Goal: Transaction & Acquisition: Purchase product/service

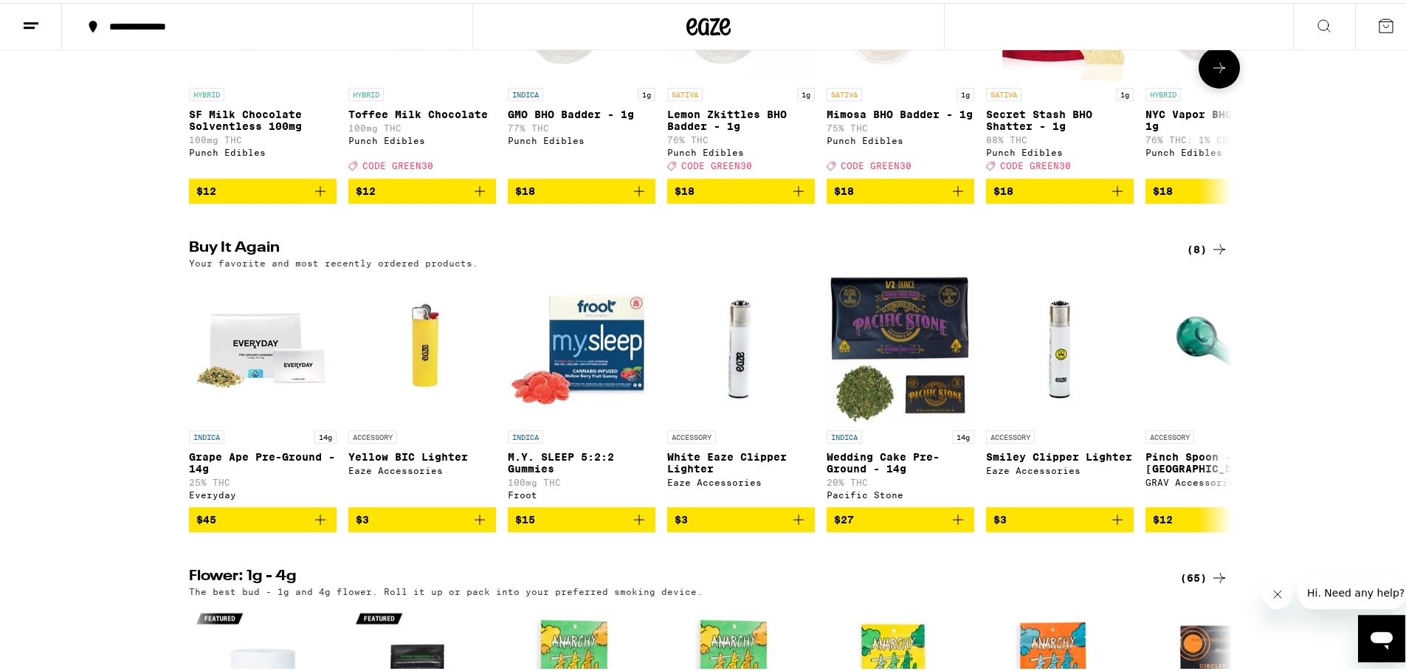
scroll to position [992, 0]
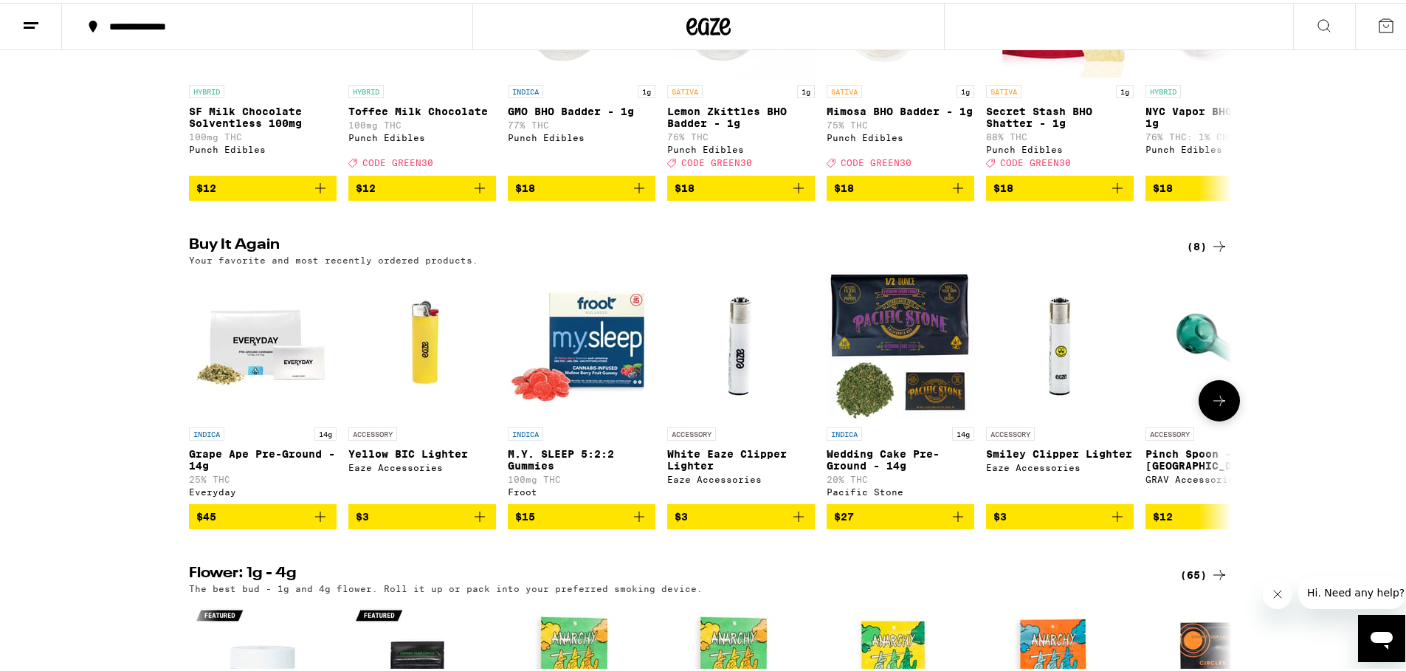
click at [1210, 407] on icon at bounding box center [1219, 398] width 18 height 18
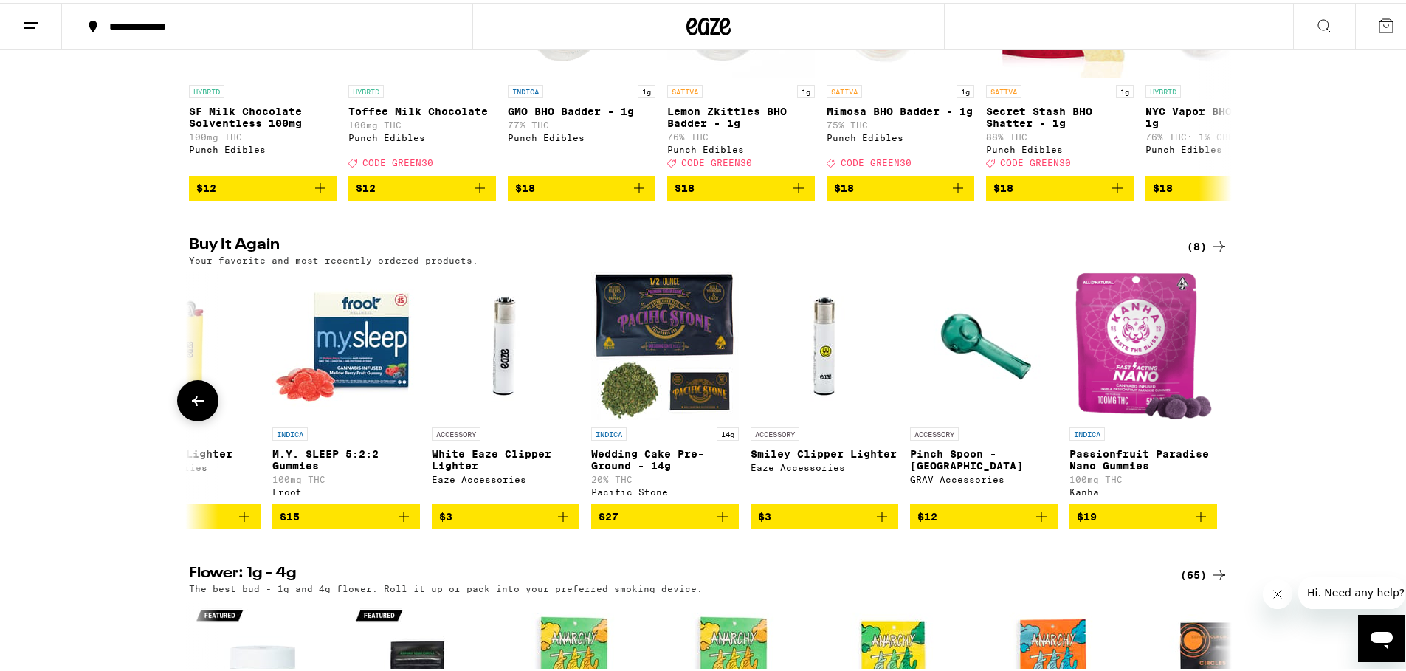
scroll to position [0, 236]
click at [192, 403] on icon at bounding box center [198, 398] width 12 height 10
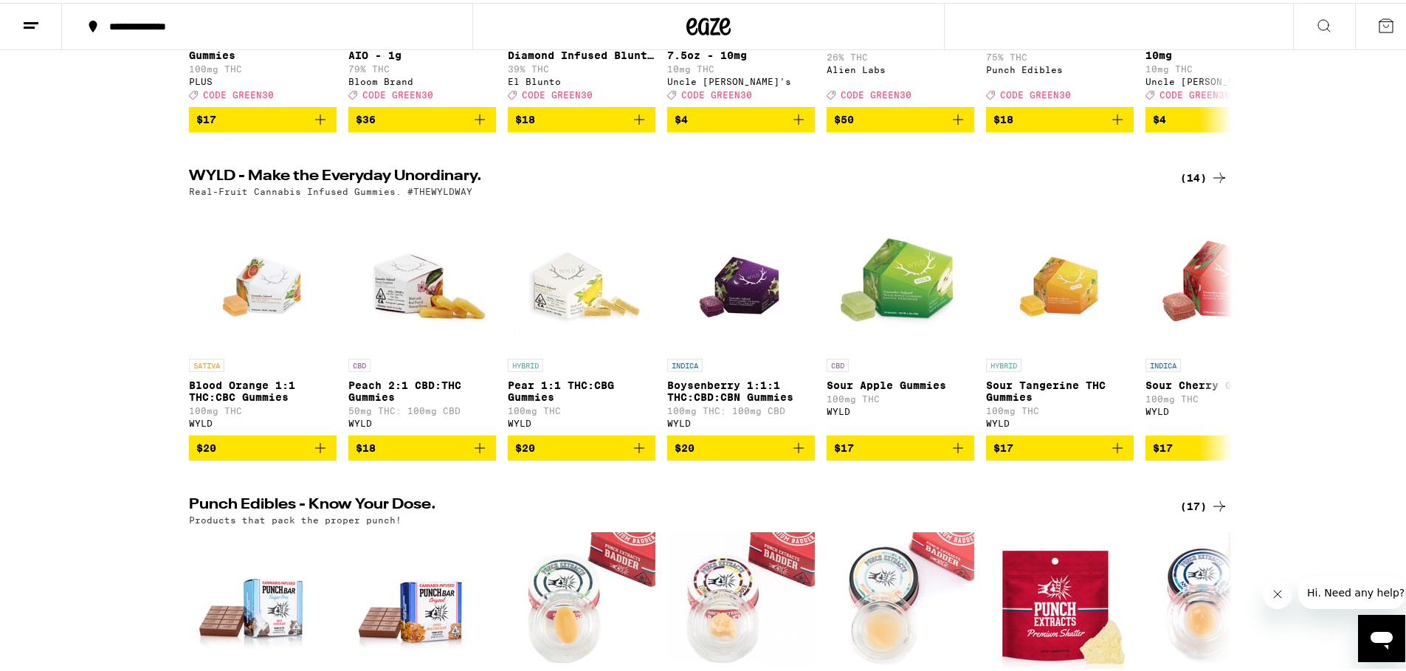
scroll to position [0, 0]
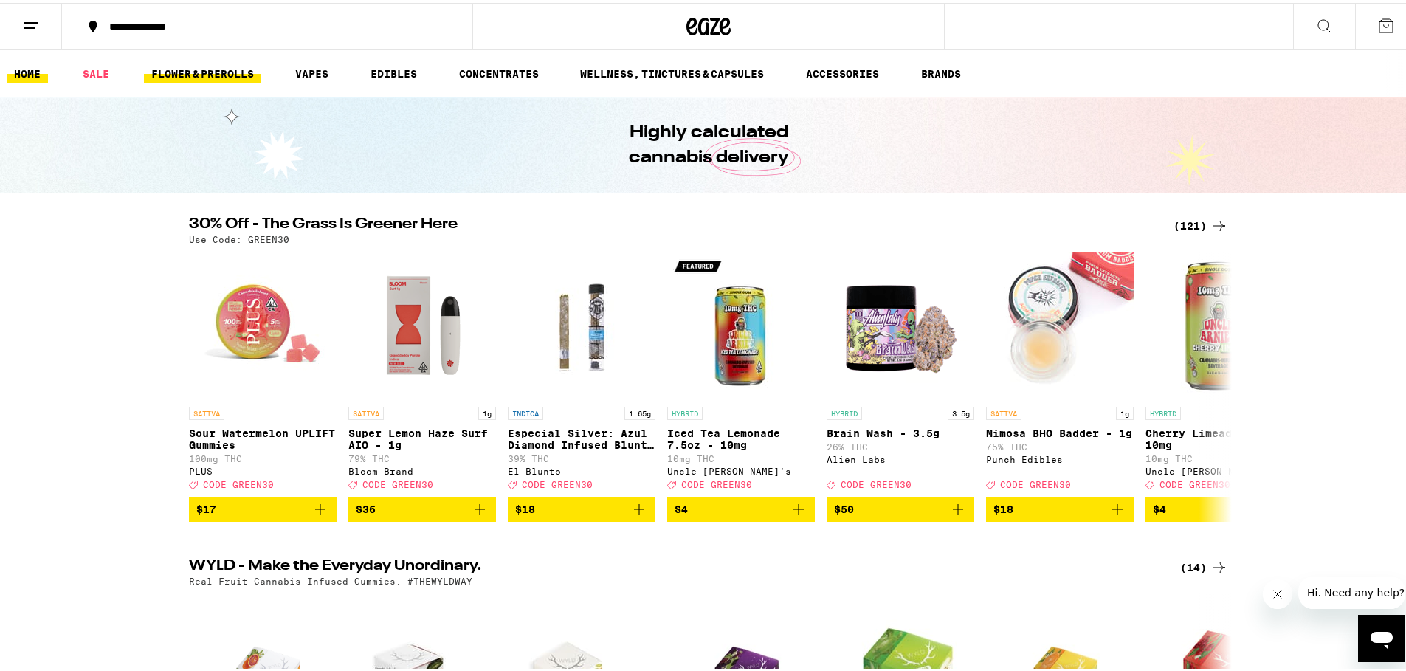
click at [195, 72] on link "FLOWER & PREROLLS" at bounding box center [202, 71] width 117 height 18
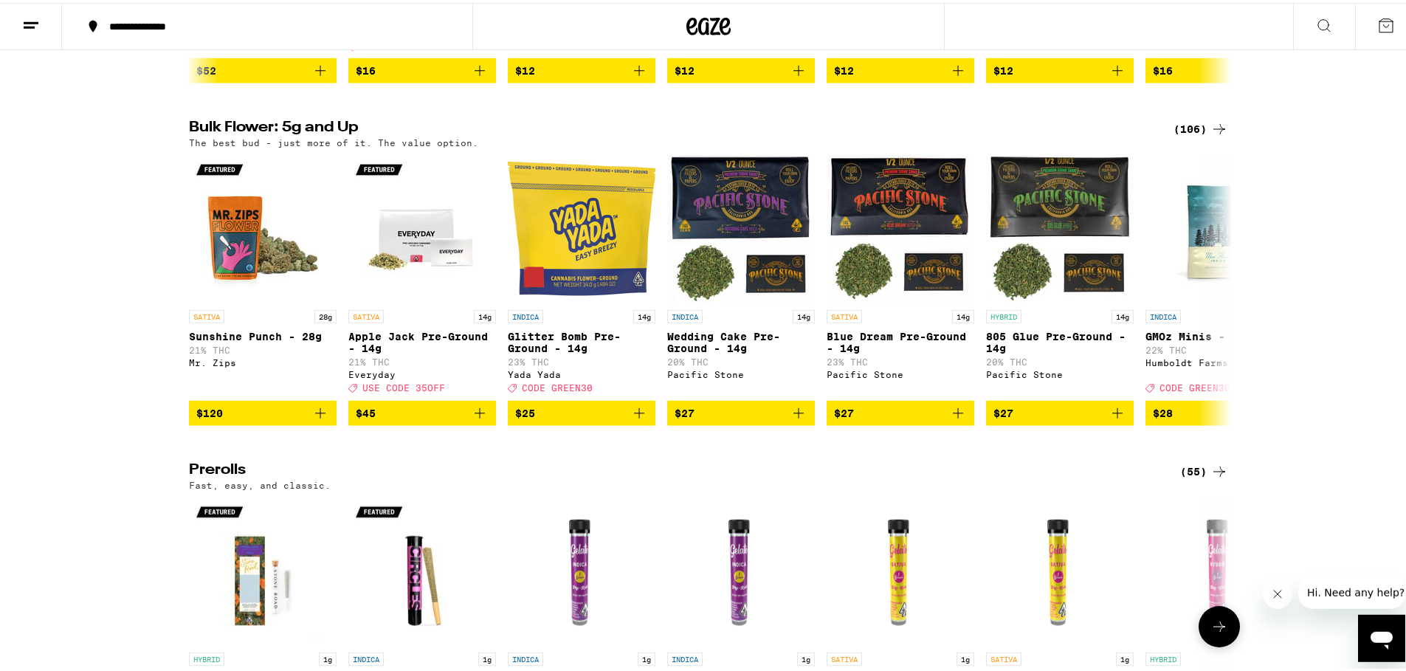
scroll to position [272, 0]
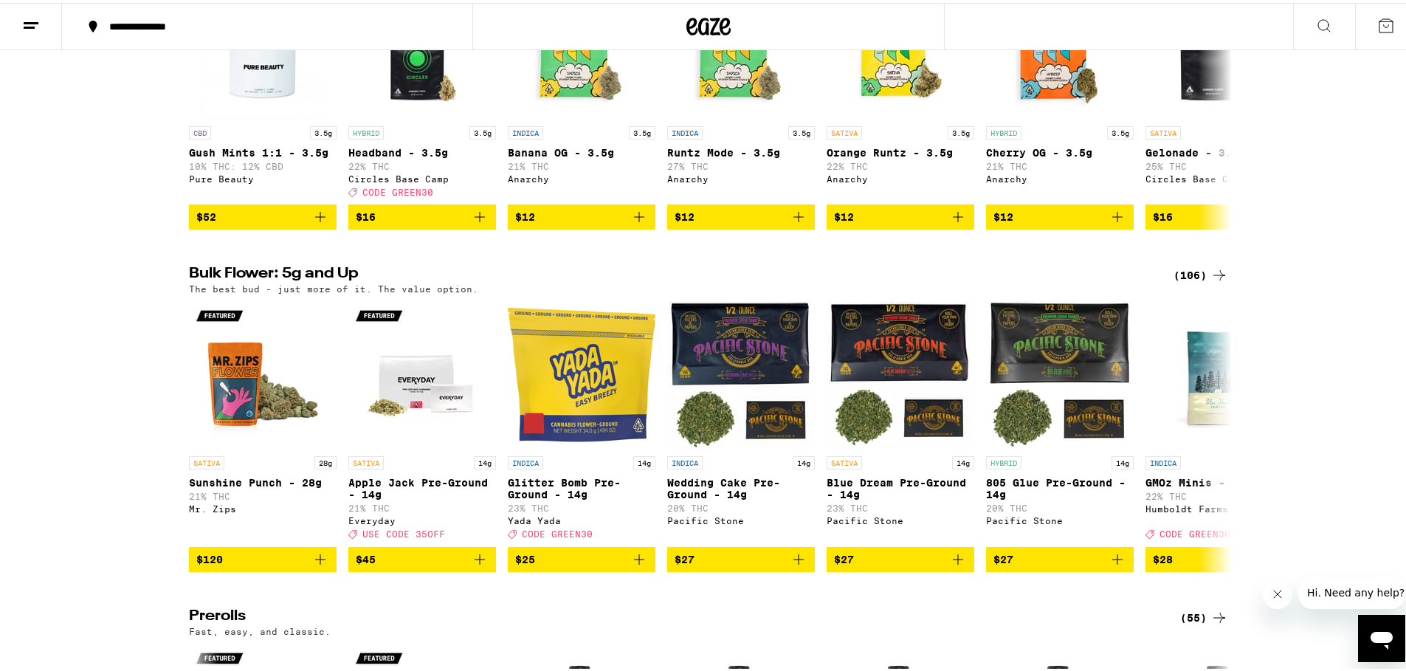
click at [1218, 281] on icon at bounding box center [1219, 272] width 18 height 18
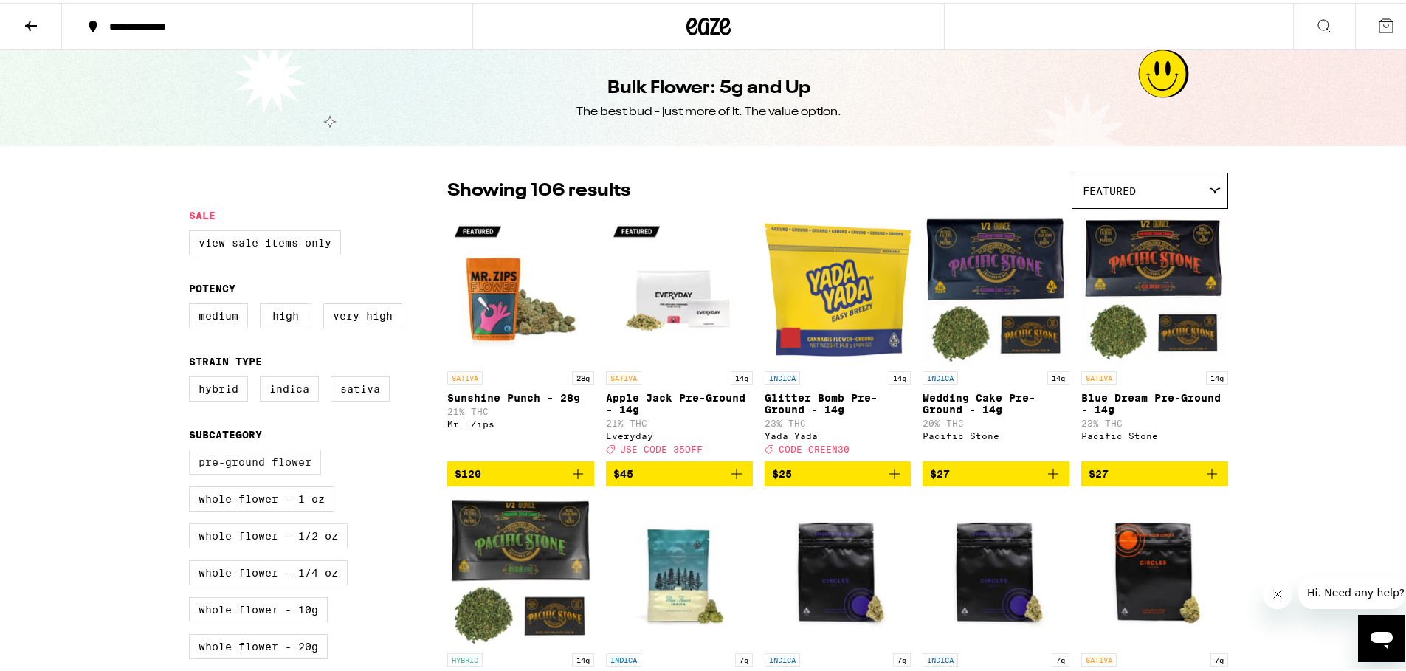
click at [277, 472] on label "Pre-ground Flower" at bounding box center [255, 459] width 132 height 25
click at [193, 449] on input "Pre-ground Flower" at bounding box center [192, 449] width 1 height 1
checkbox input "true"
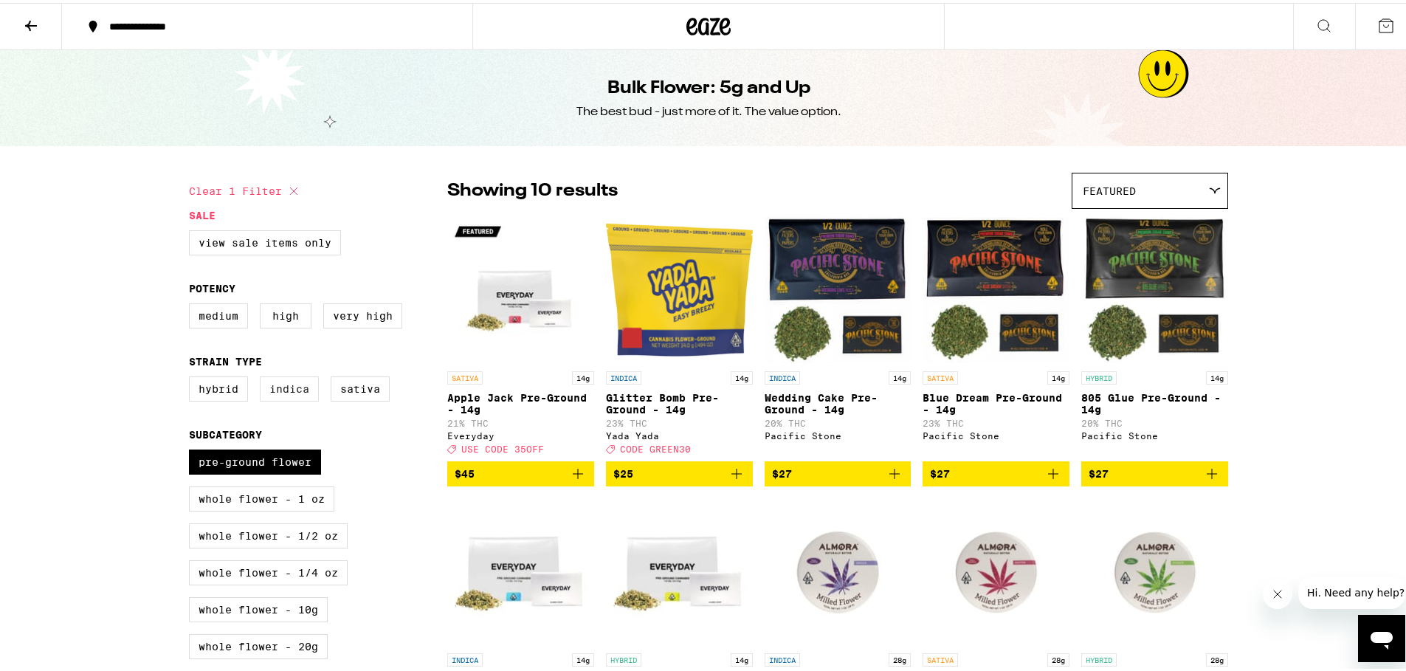
click at [276, 393] on label "Indica" at bounding box center [289, 385] width 59 height 25
click at [193, 376] on input "Indica" at bounding box center [192, 376] width 1 height 1
checkbox input "true"
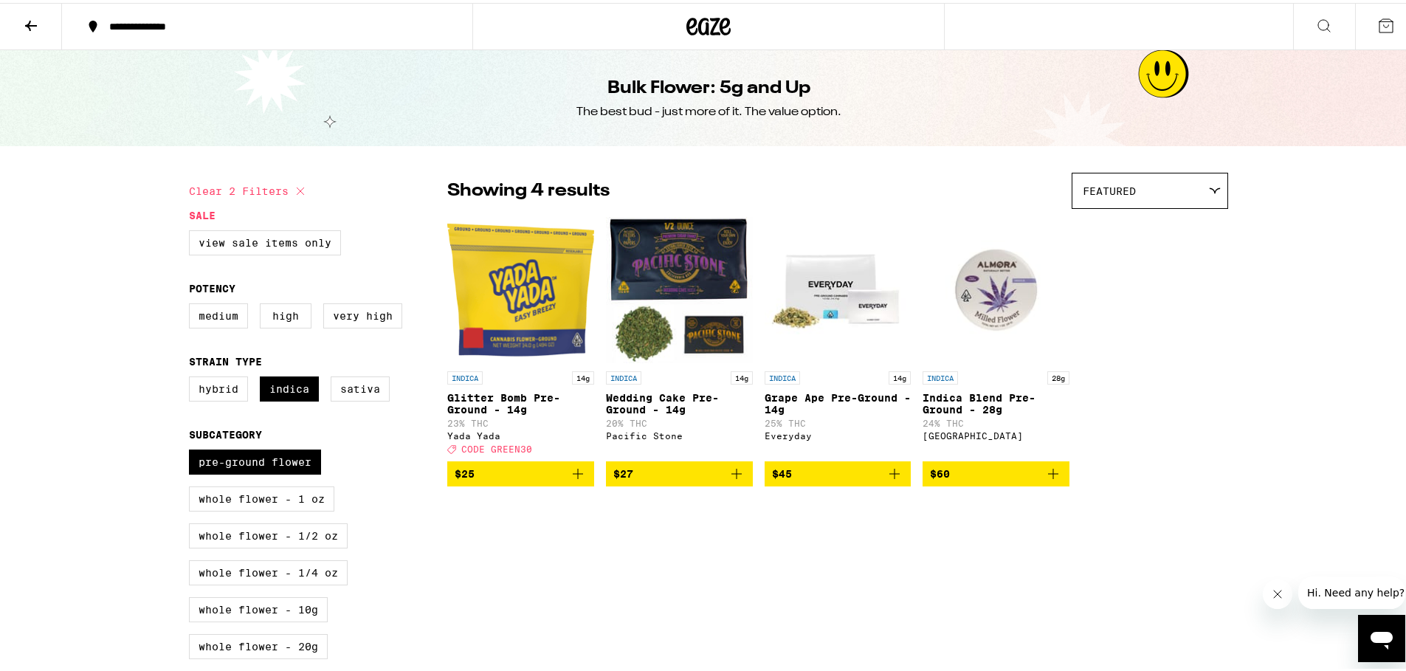
click at [994, 280] on img "Open page for Indica Blend Pre-Ground - 28g from Almora Farm" at bounding box center [996, 287] width 147 height 148
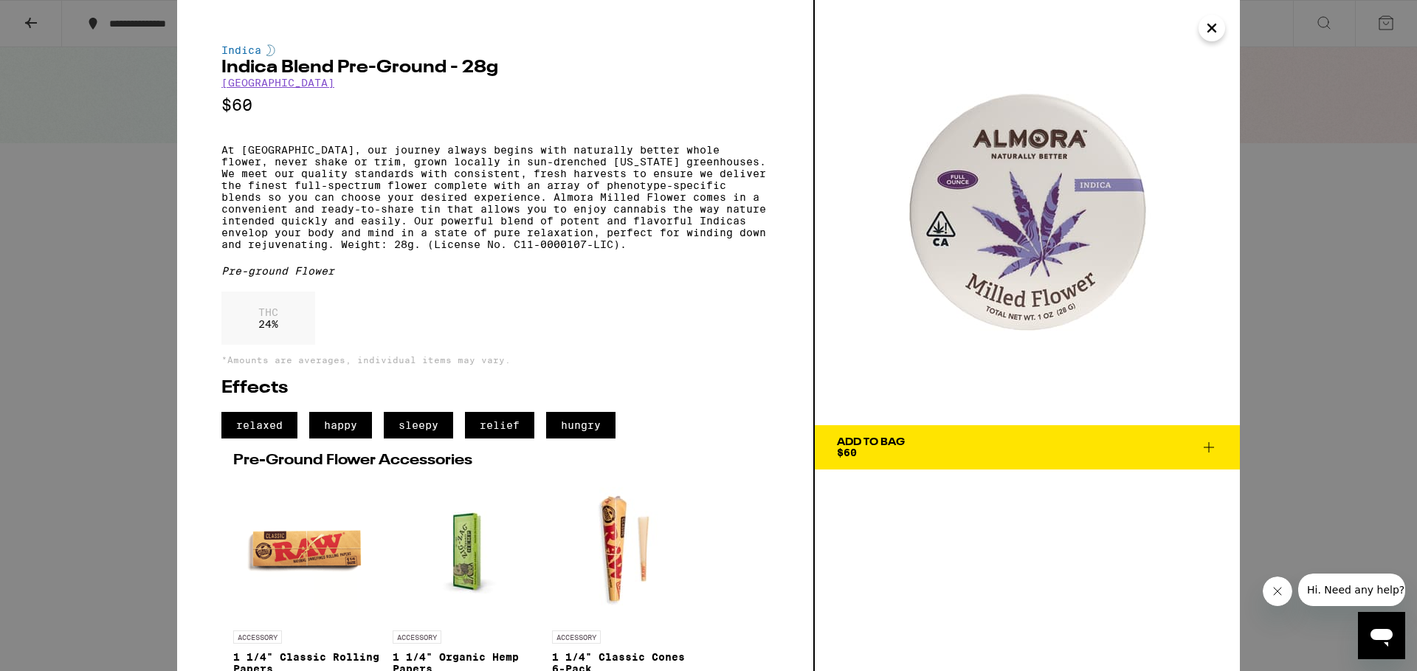
click at [1210, 24] on icon "Close" at bounding box center [1212, 28] width 18 height 22
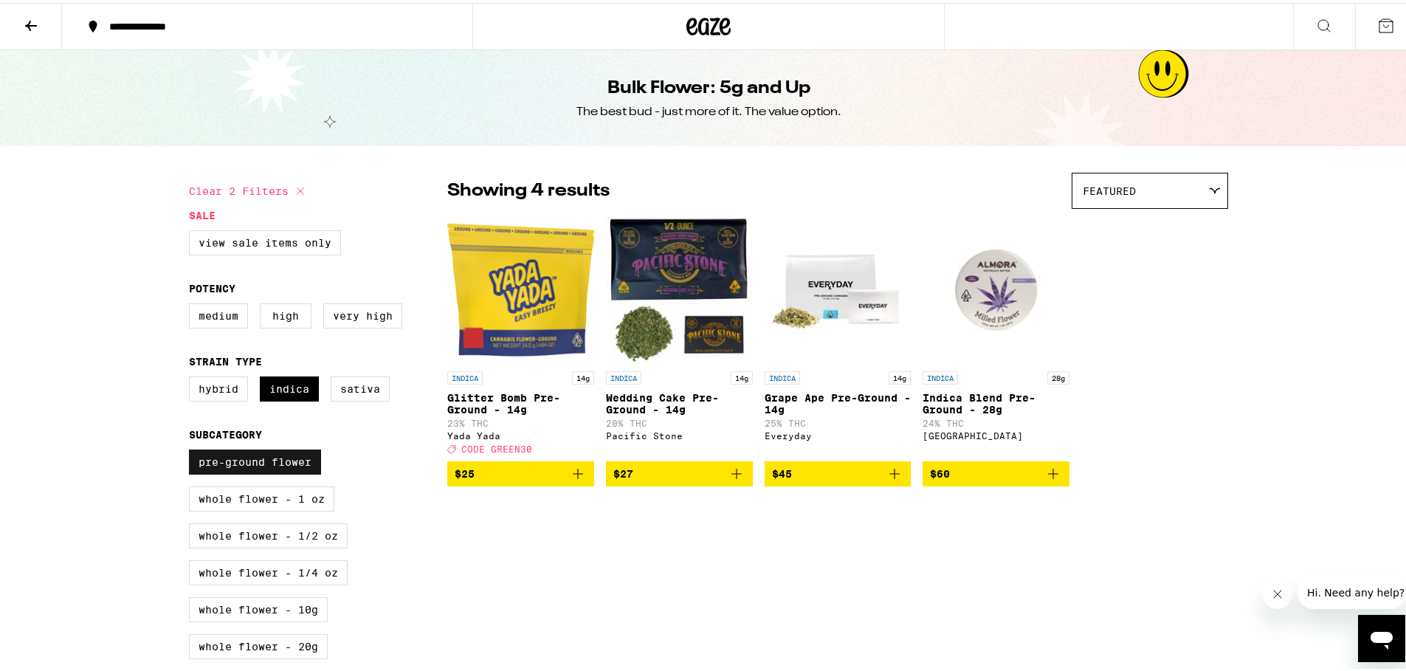
click at [232, 472] on label "Pre-ground Flower" at bounding box center [255, 459] width 132 height 25
click at [193, 449] on input "Pre-ground Flower" at bounding box center [192, 449] width 1 height 1
checkbox input "false"
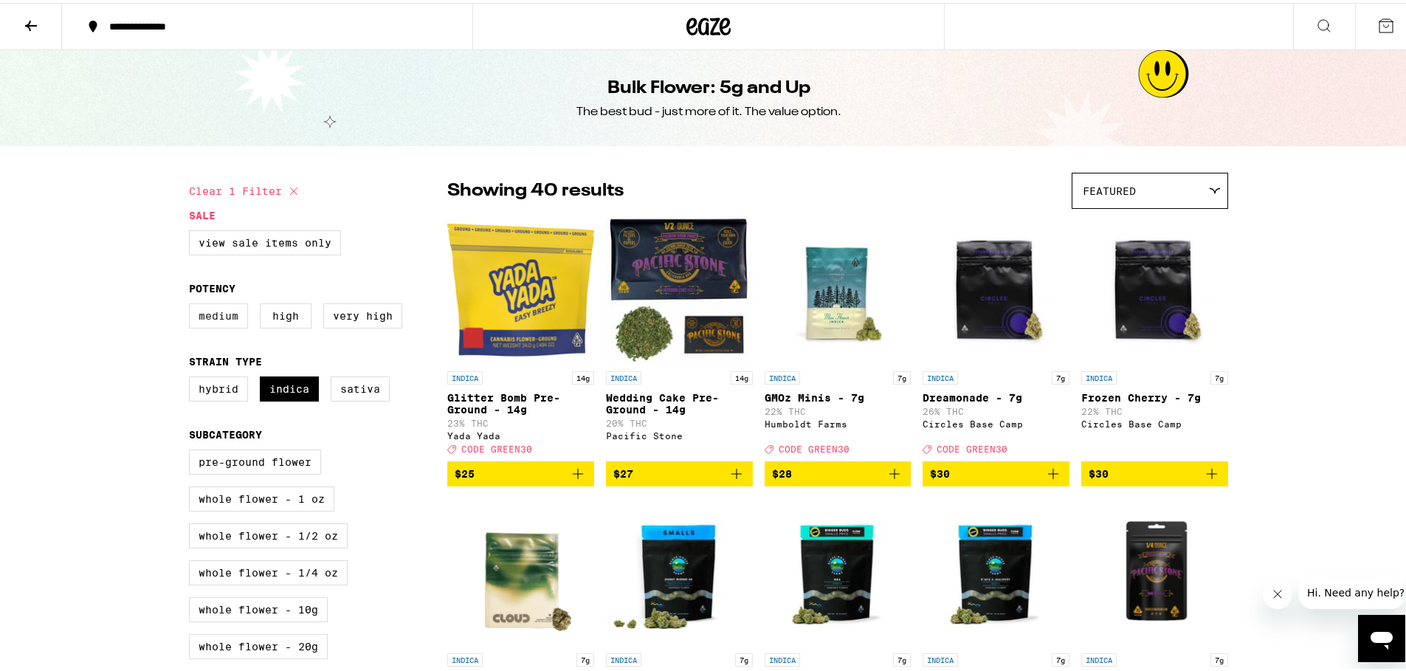
click at [199, 320] on label "Medium" at bounding box center [218, 312] width 59 height 25
click at [193, 303] on input "Medium" at bounding box center [192, 303] width 1 height 1
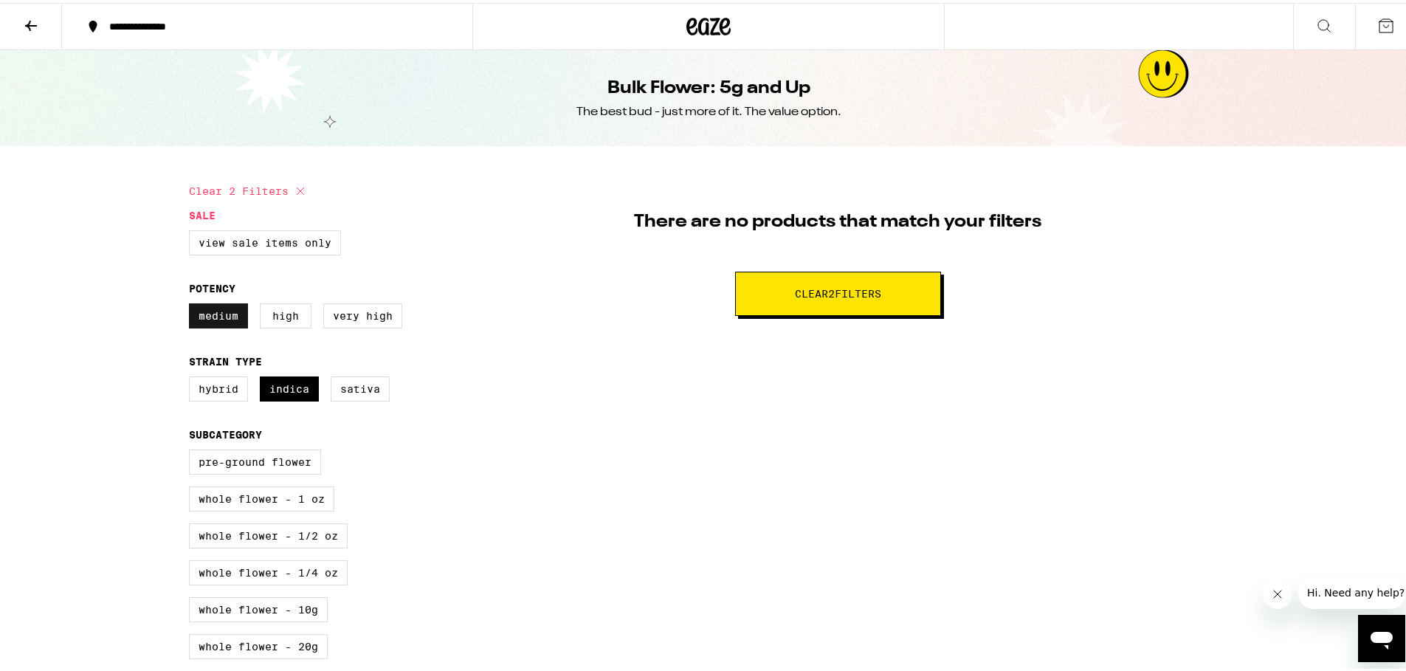
click at [199, 320] on label "Medium" at bounding box center [218, 312] width 59 height 25
click at [193, 303] on input "Medium" at bounding box center [192, 303] width 1 height 1
checkbox input "false"
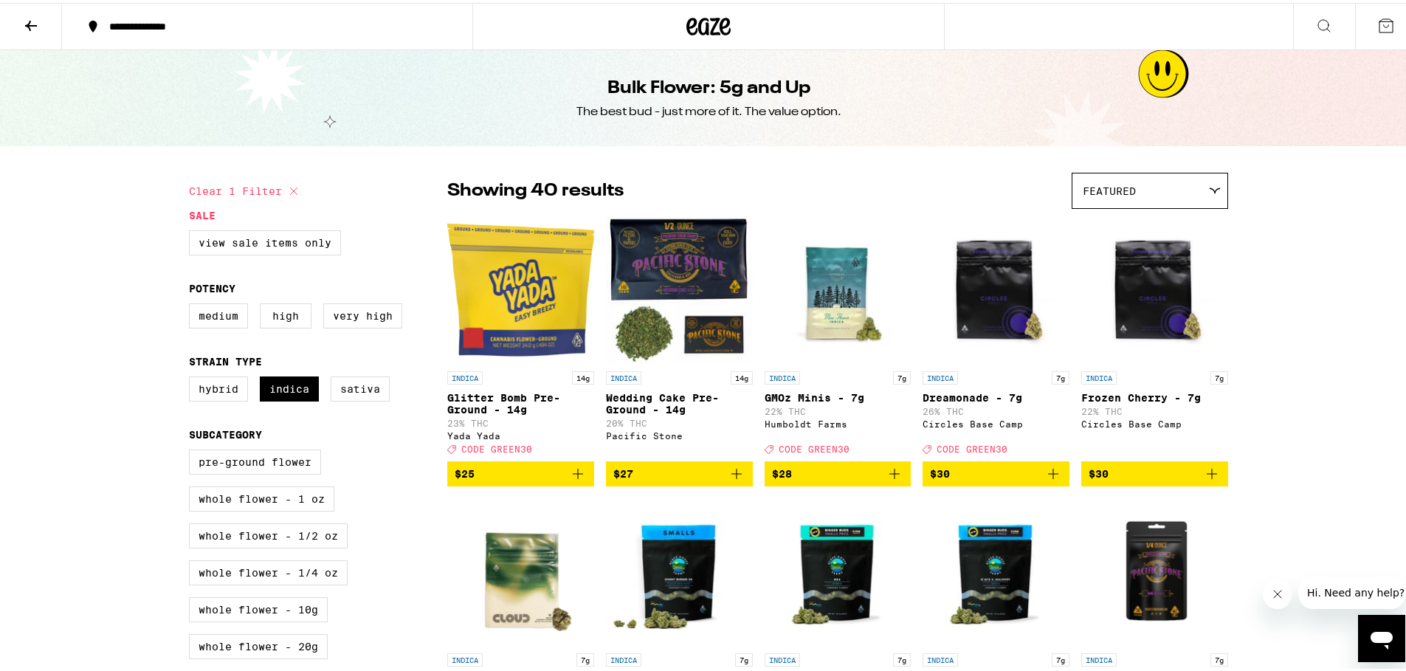
click at [1175, 187] on div "Featured" at bounding box center [1149, 187] width 155 height 35
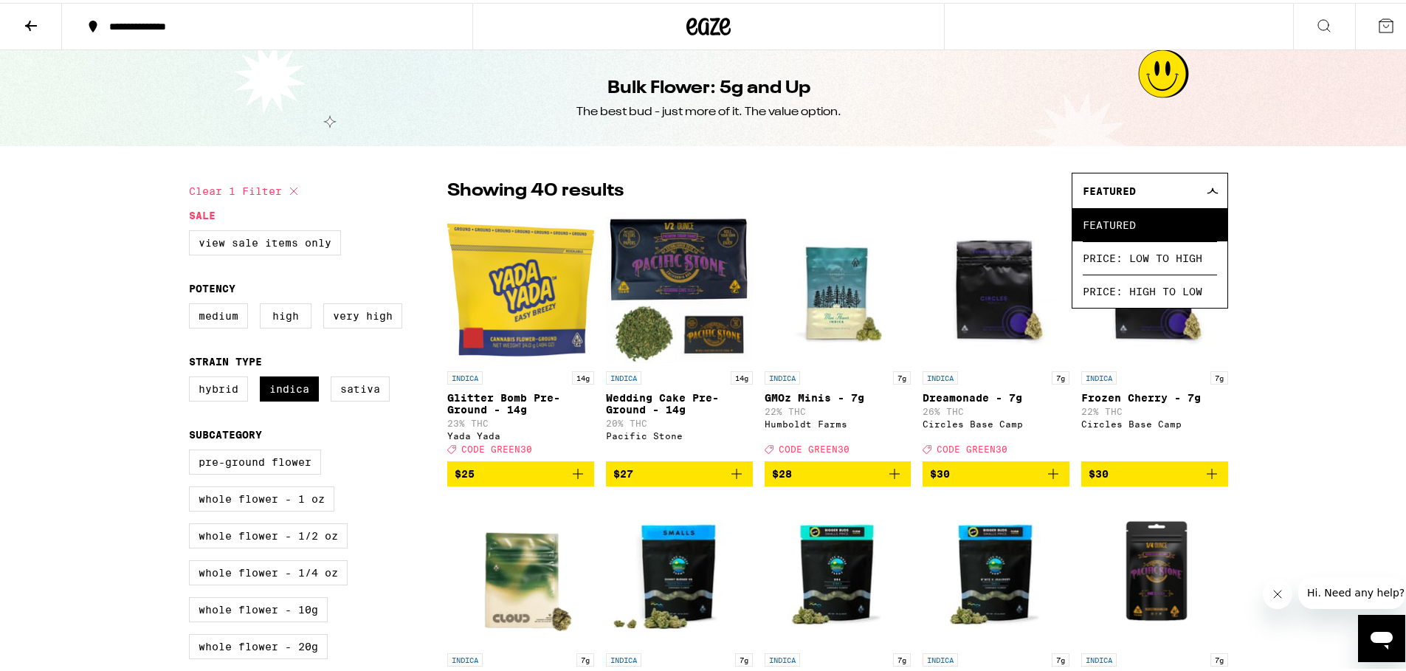
click at [27, 20] on icon at bounding box center [31, 23] width 18 height 18
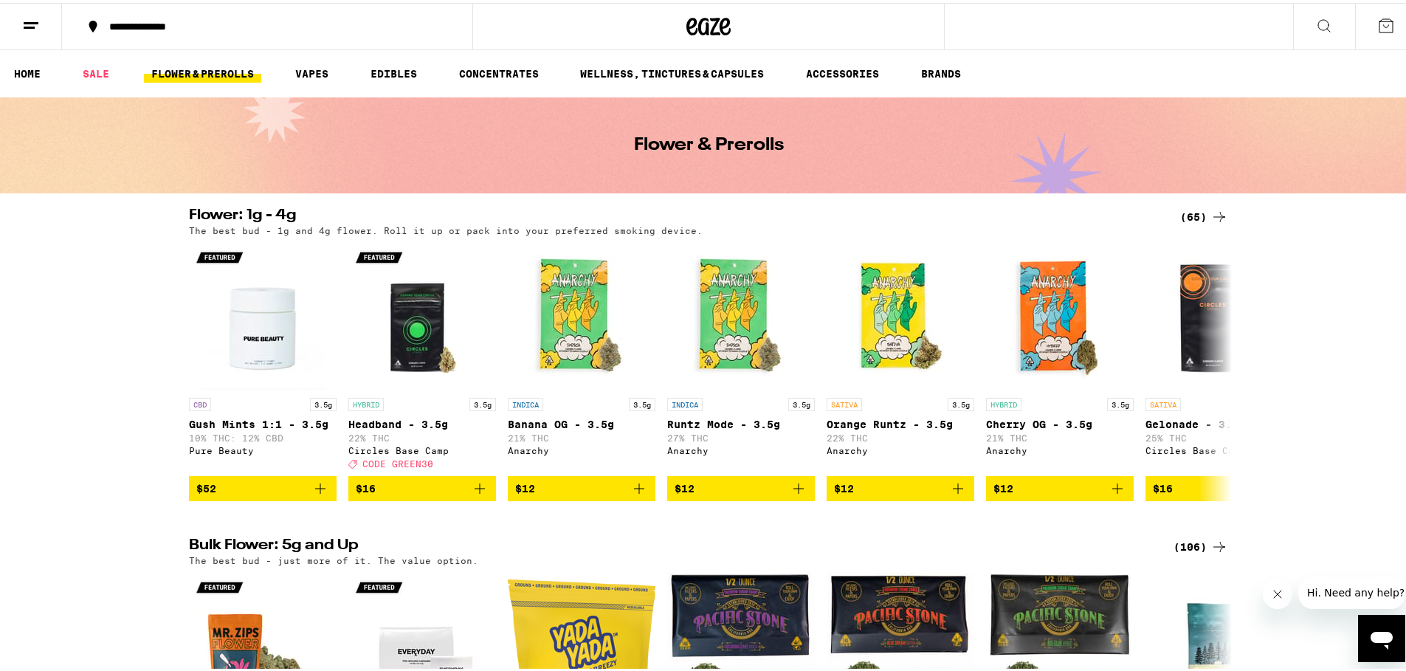
click at [1186, 211] on div "(65)" at bounding box center [1204, 214] width 48 height 18
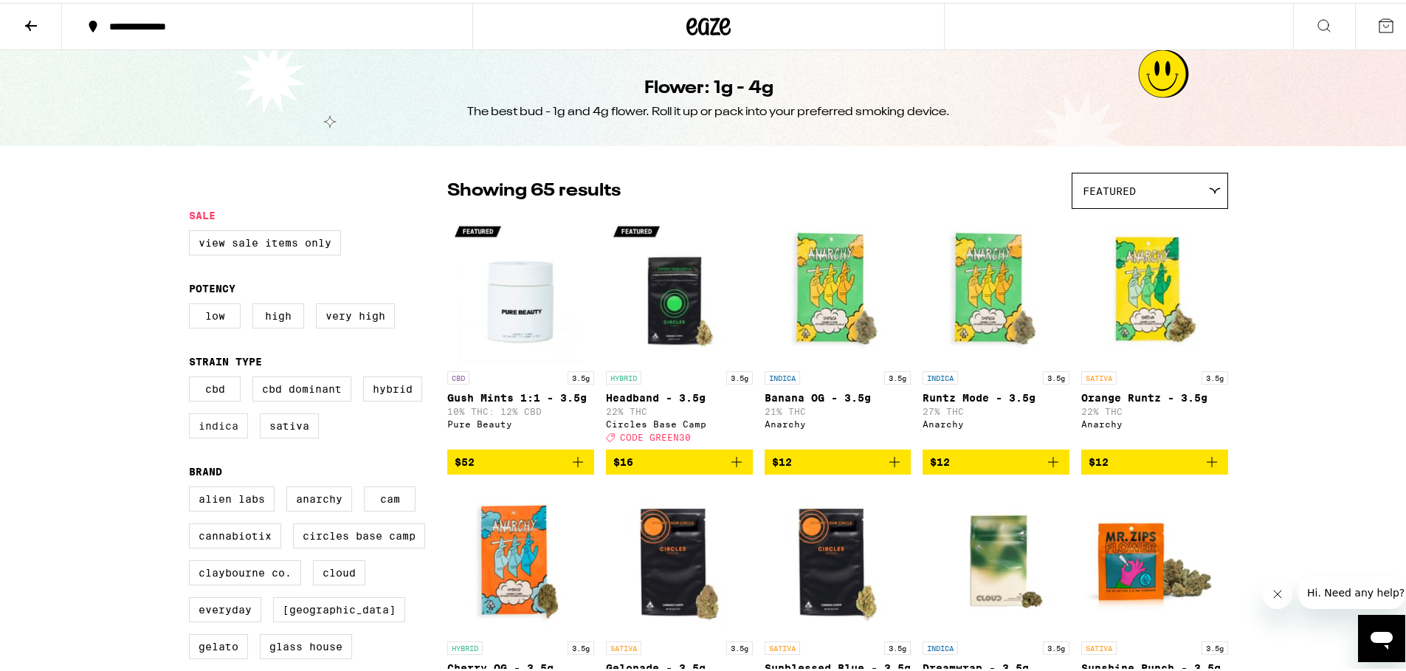
click at [199, 435] on label "Indica" at bounding box center [218, 422] width 59 height 25
click at [193, 376] on input "Indica" at bounding box center [192, 376] width 1 height 1
checkbox input "true"
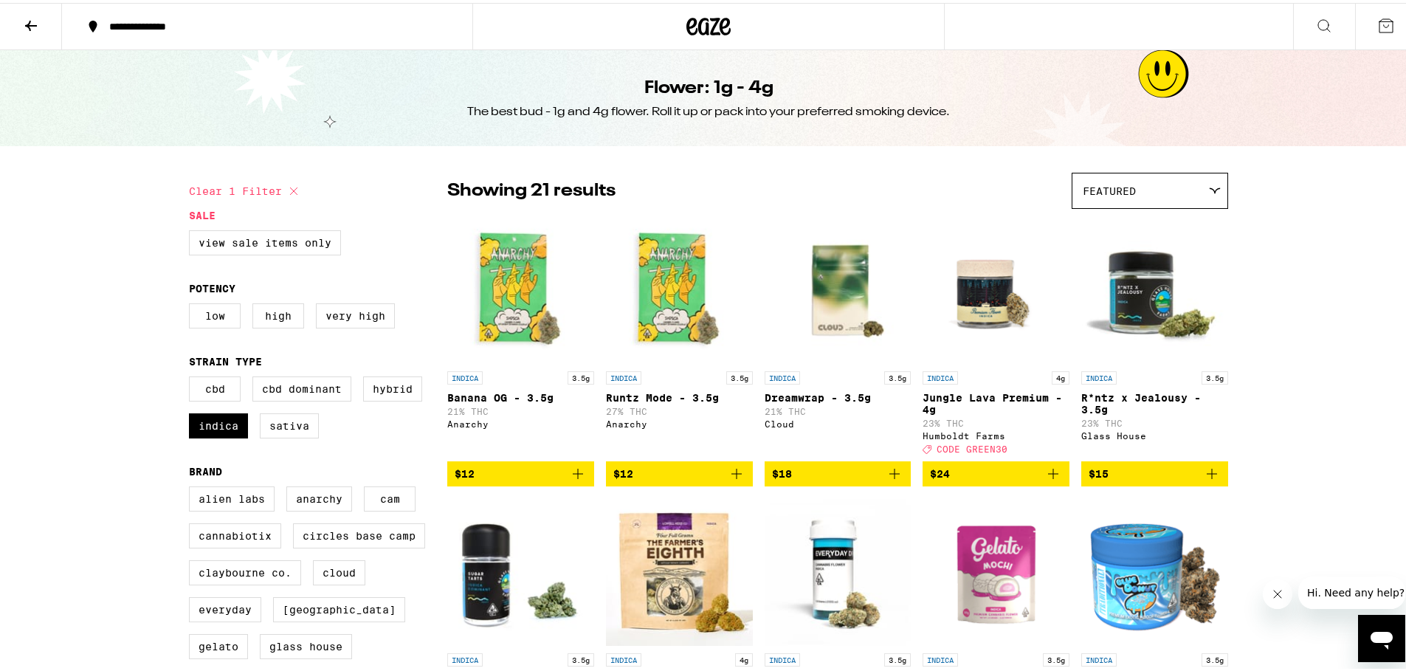
click at [202, 304] on fieldset "Potency Low High Very High" at bounding box center [318, 309] width 258 height 58
click at [203, 322] on label "Low" at bounding box center [215, 312] width 52 height 25
click at [193, 303] on input "Low" at bounding box center [192, 303] width 1 height 1
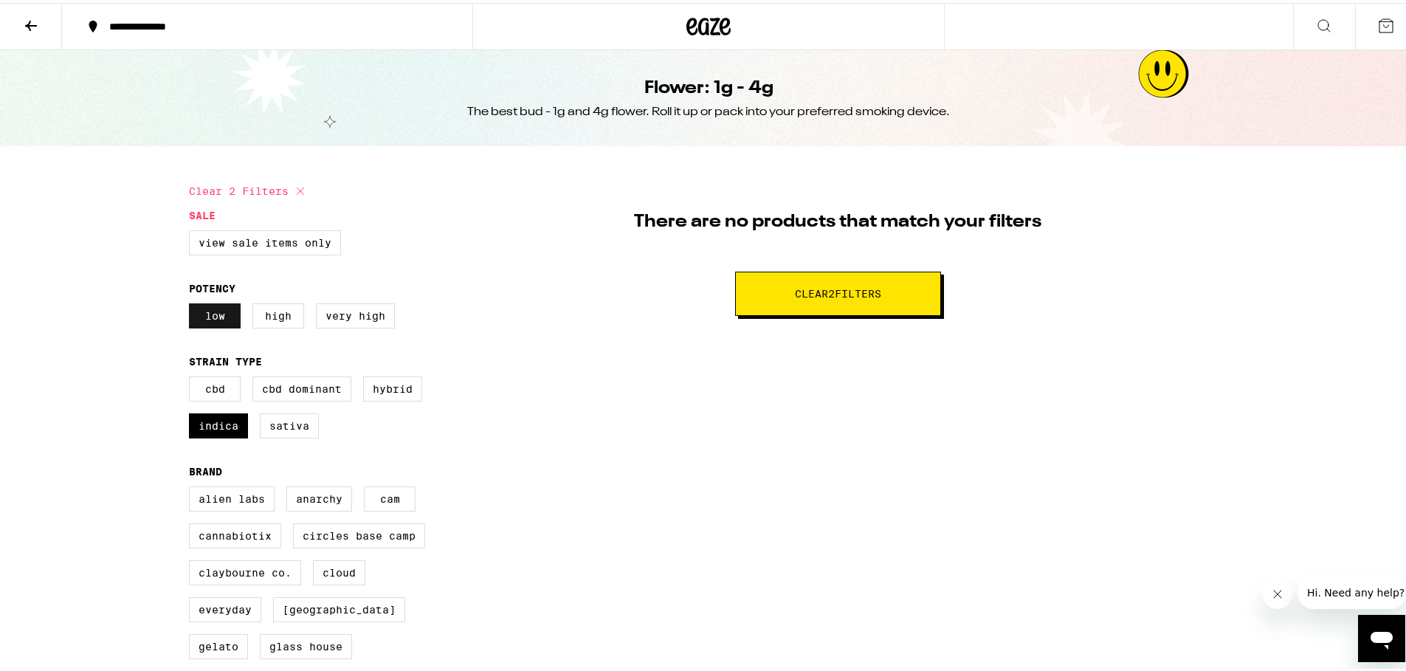
click at [201, 323] on label "Low" at bounding box center [215, 312] width 52 height 25
click at [193, 303] on input "Low" at bounding box center [192, 303] width 1 height 1
checkbox input "false"
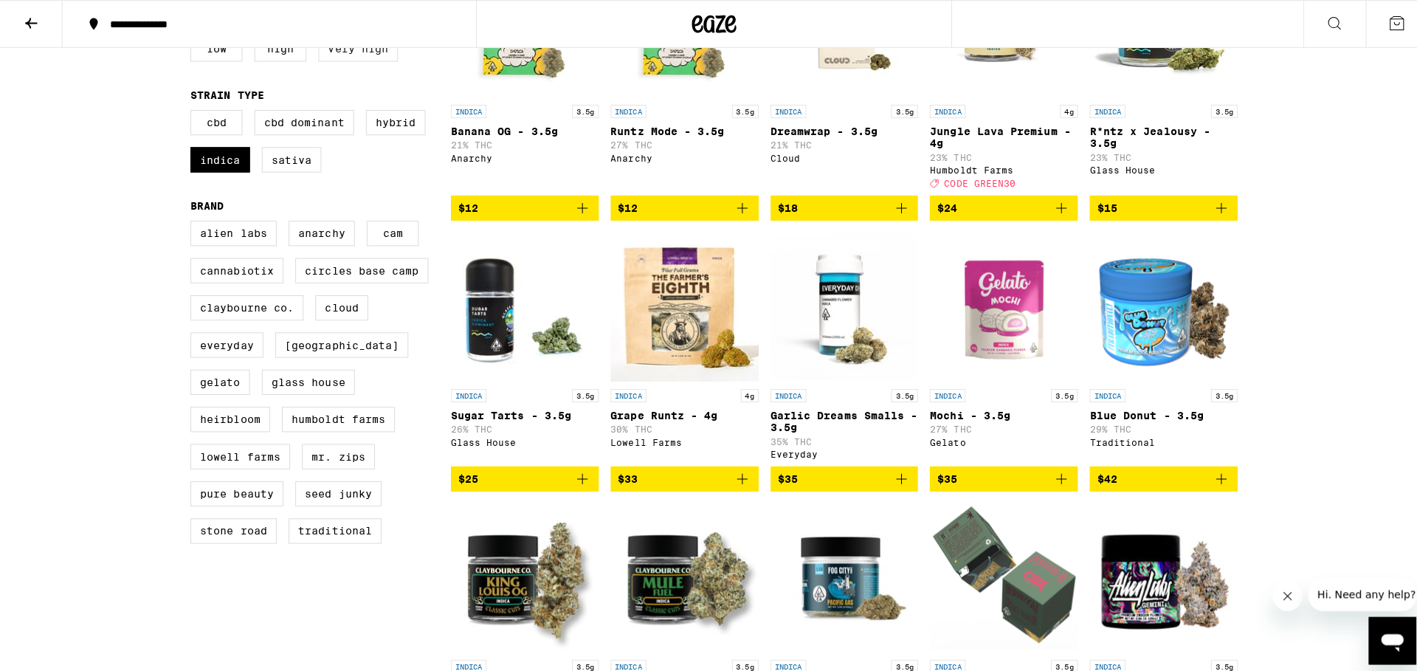
scroll to position [142, 0]
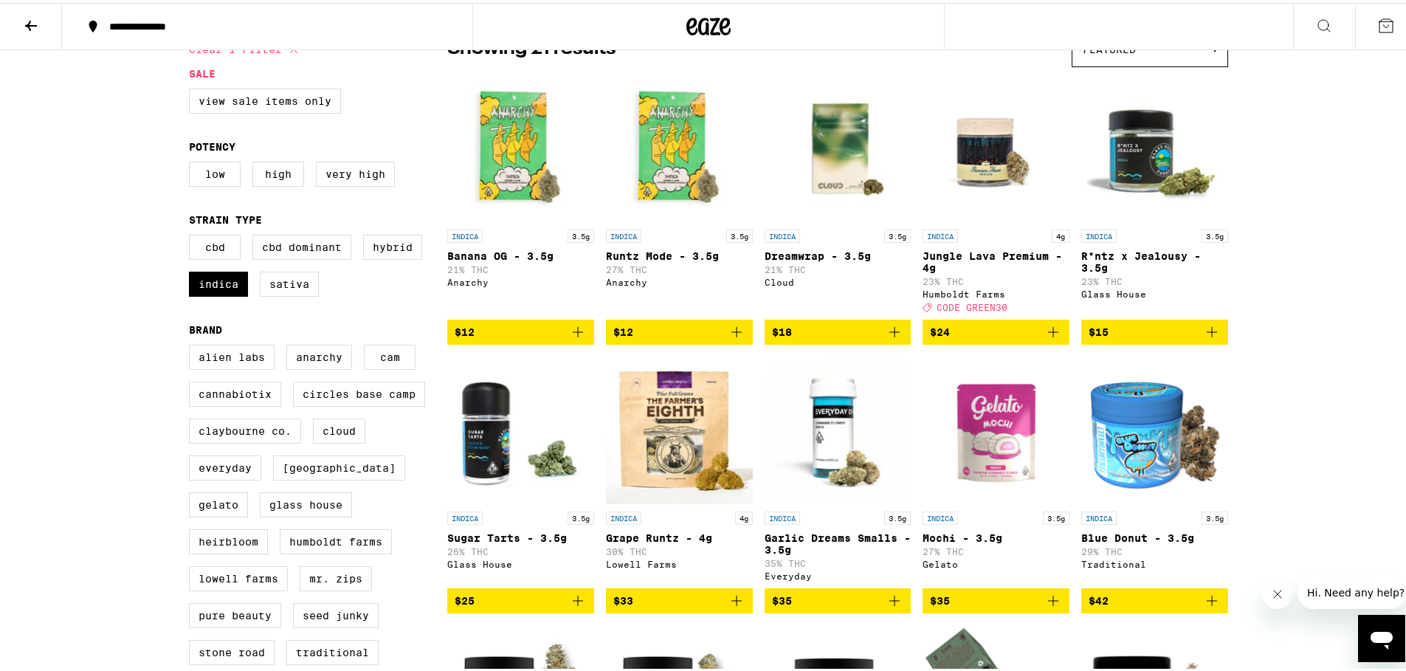
click at [1125, 173] on img "Open page for R*ntz x Jealousy - 3.5g from Glass House" at bounding box center [1154, 146] width 147 height 148
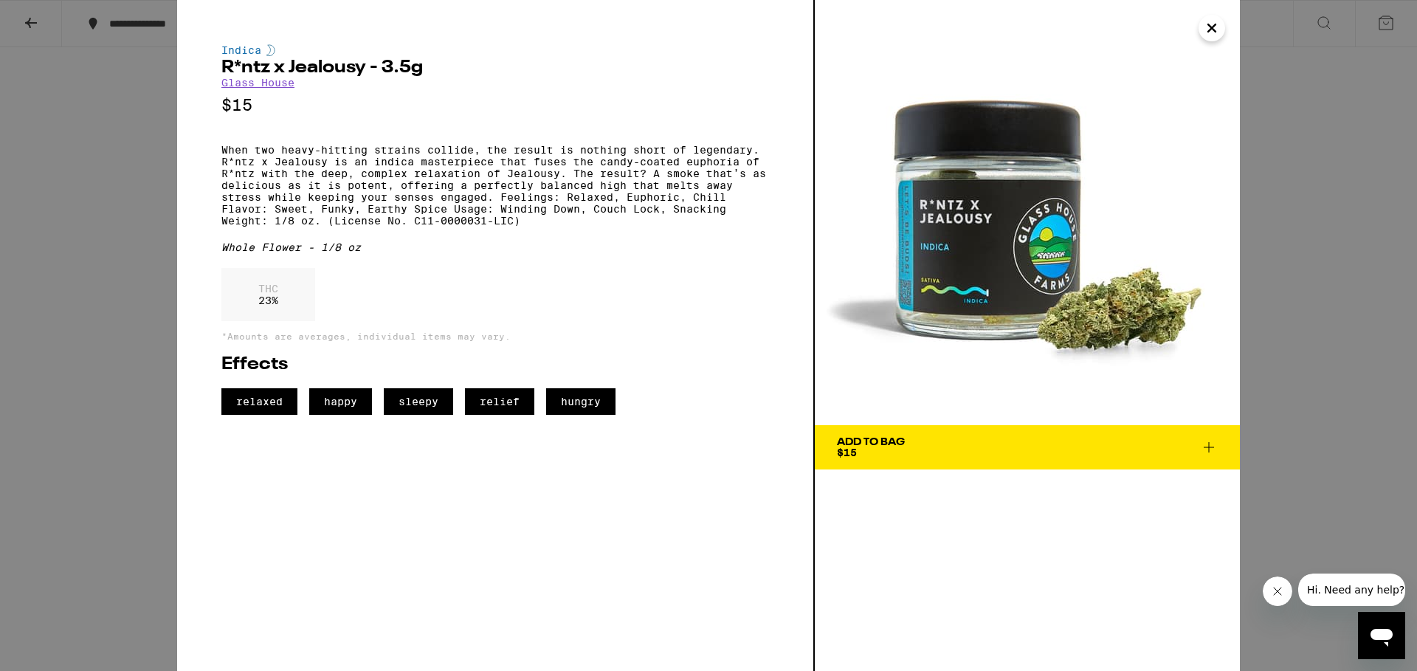
click at [1167, 449] on span "Add To Bag $15" at bounding box center [1027, 447] width 381 height 21
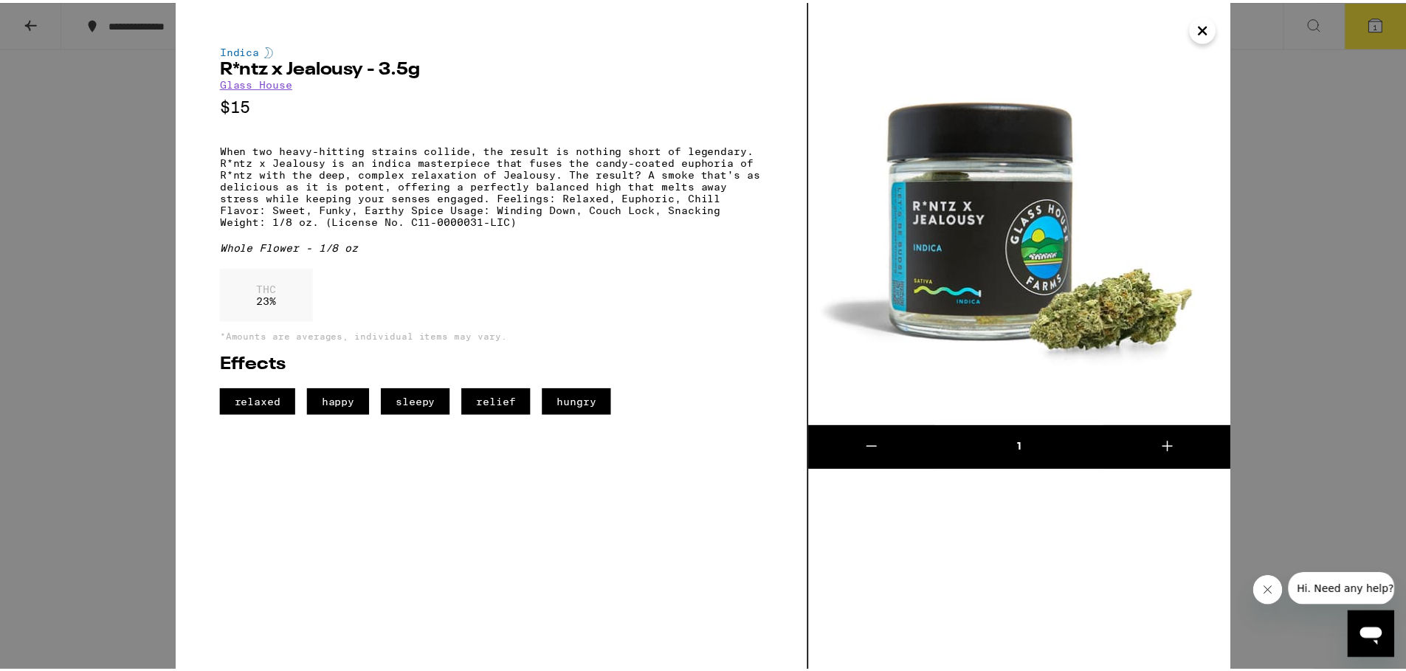
scroll to position [189, 0]
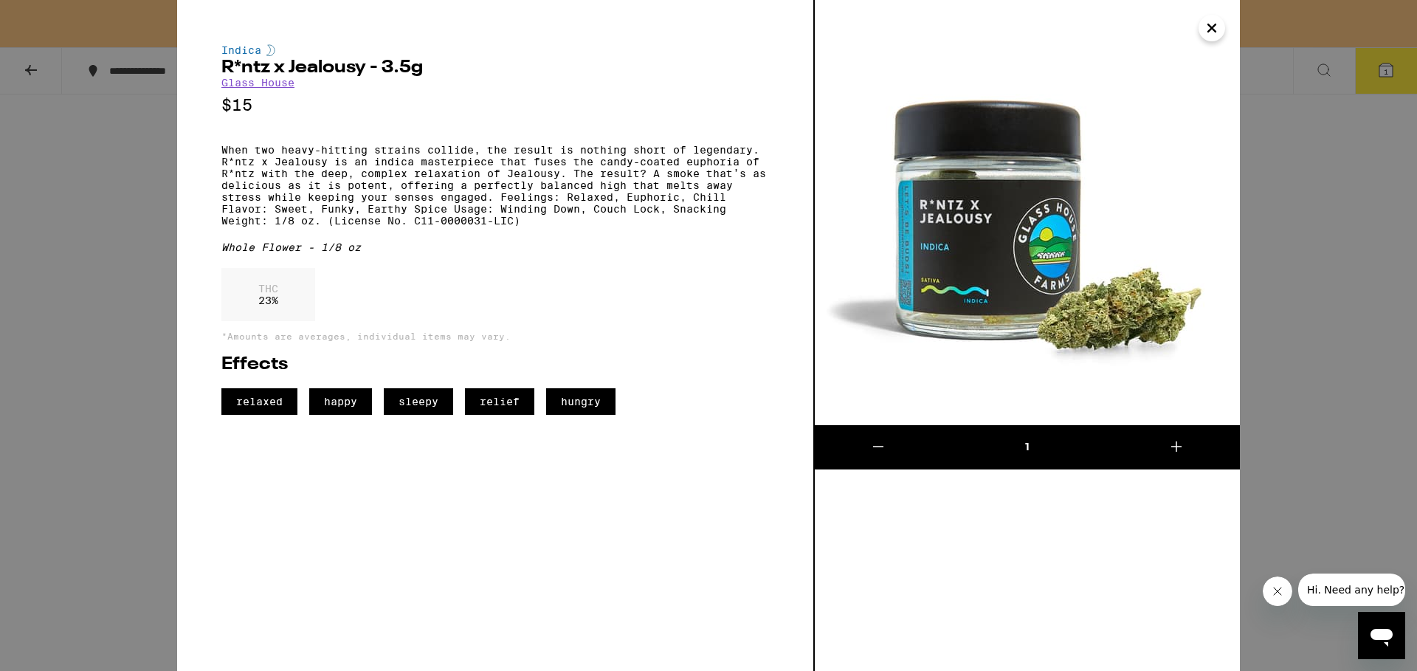
click at [1212, 32] on icon "Close" at bounding box center [1212, 28] width 18 height 22
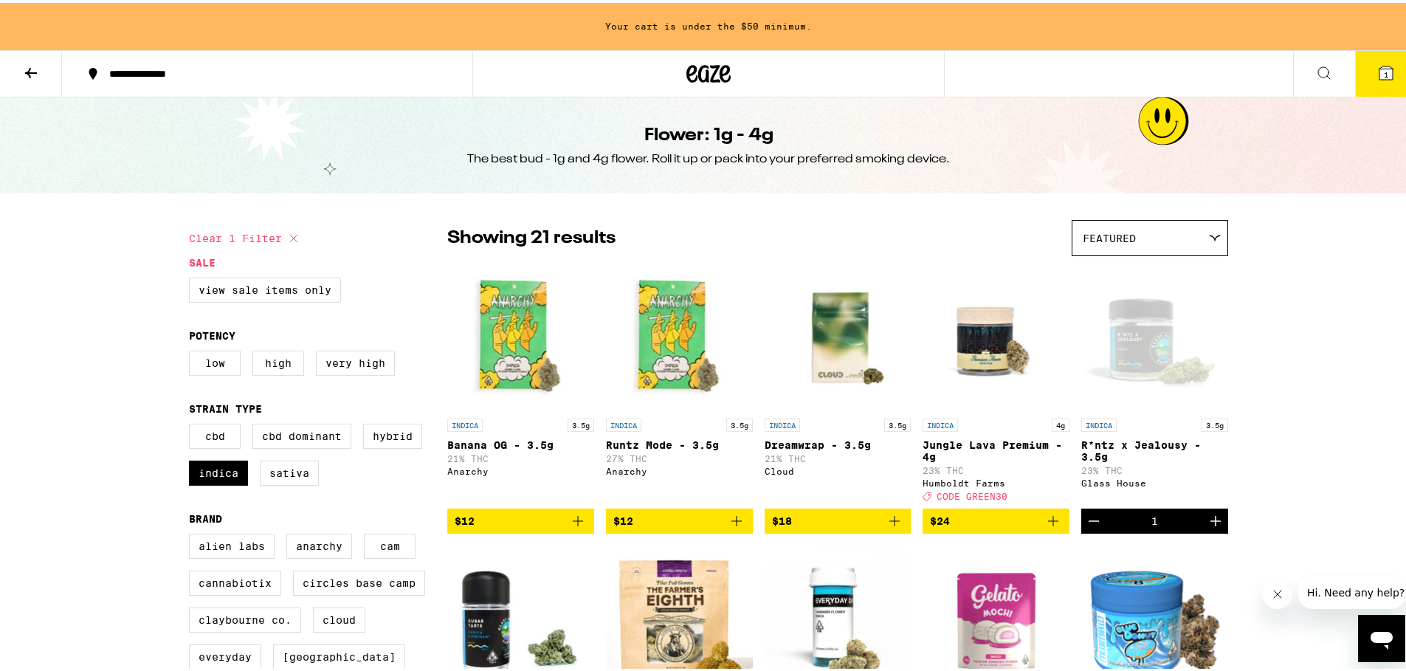
click at [33, 70] on icon at bounding box center [31, 70] width 12 height 10
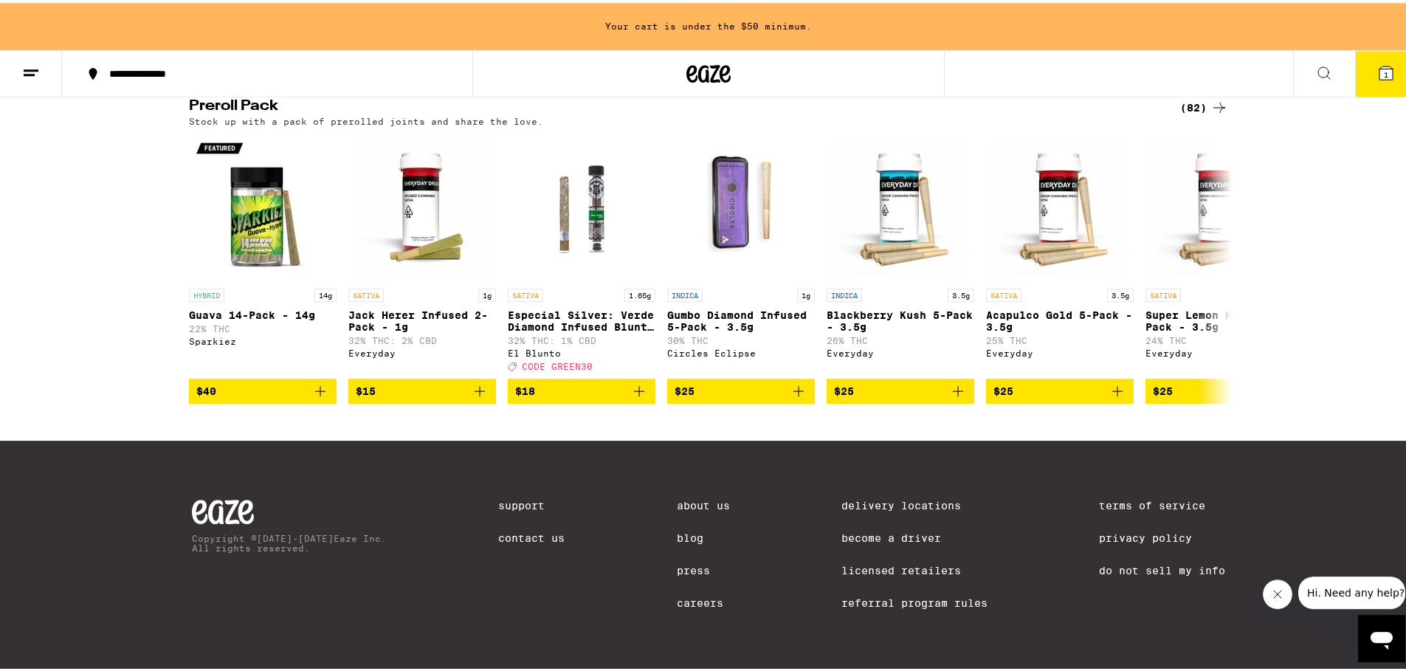
scroll to position [1265, 0]
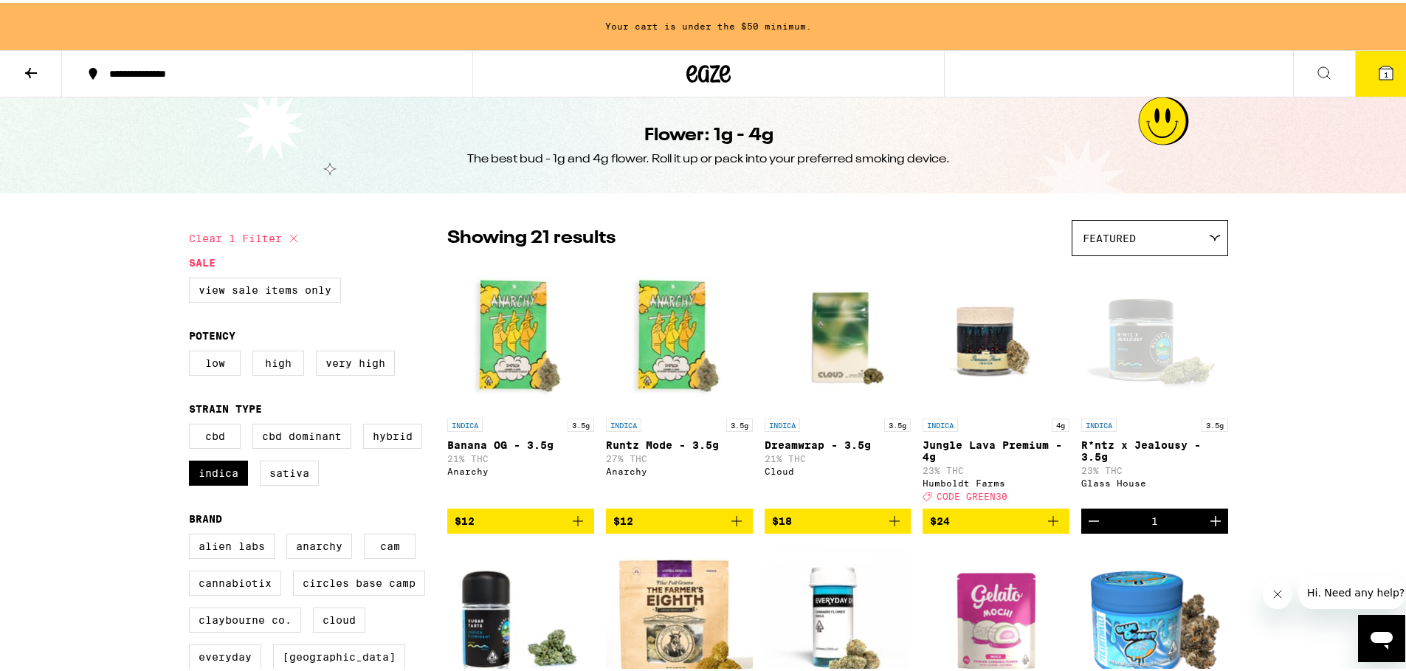
click at [698, 69] on icon at bounding box center [709, 71] width 22 height 18
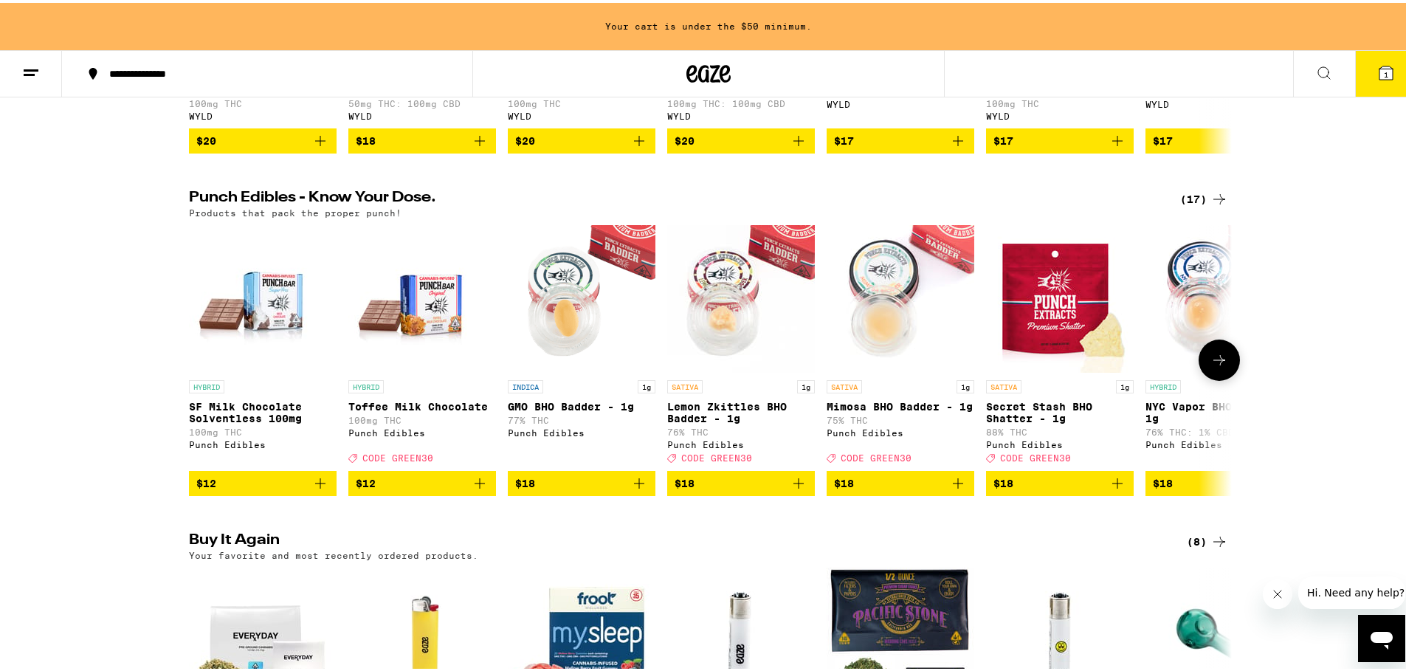
scroll to position [1146, 0]
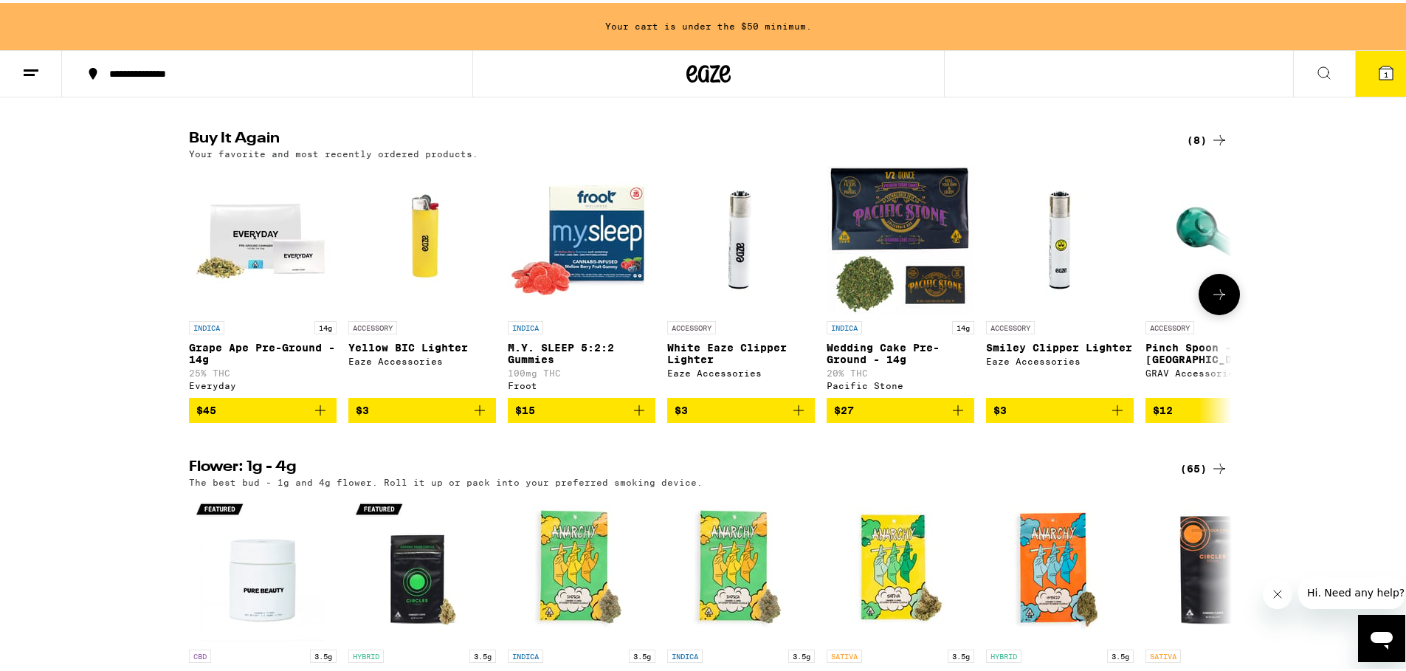
click at [275, 416] on span "$45" at bounding box center [262, 408] width 133 height 18
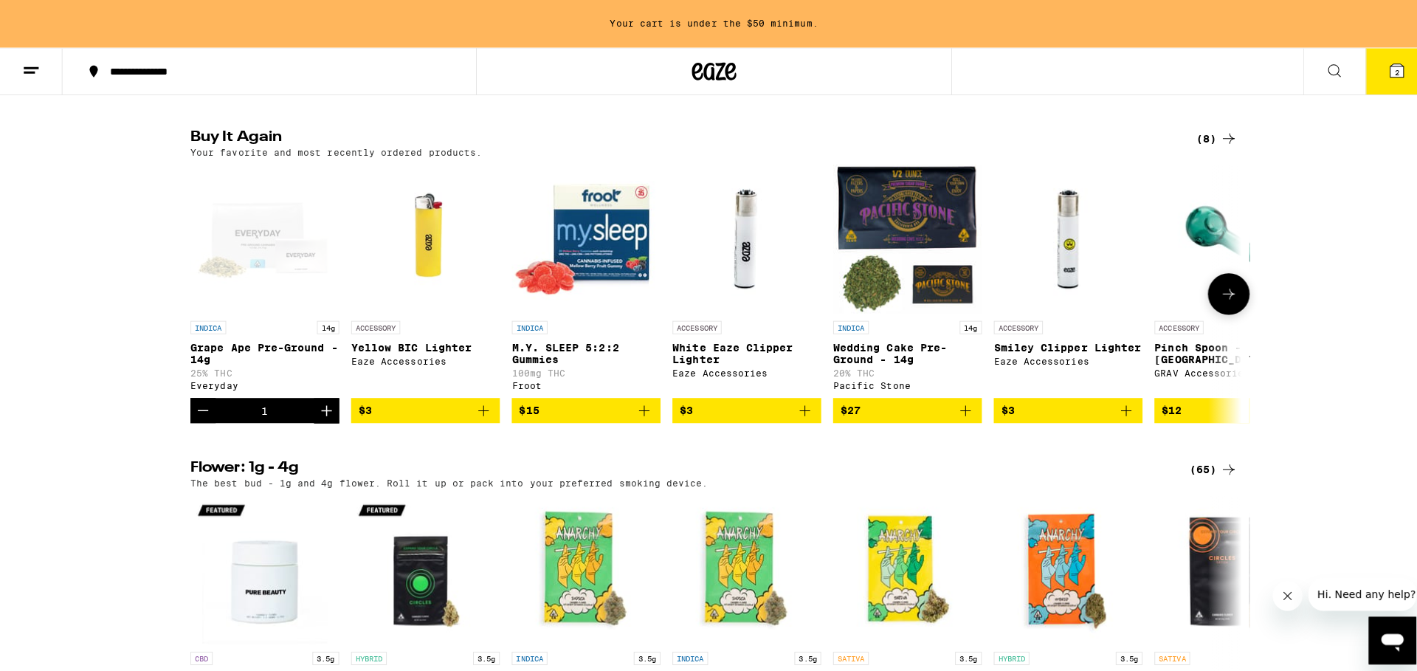
scroll to position [1098, 0]
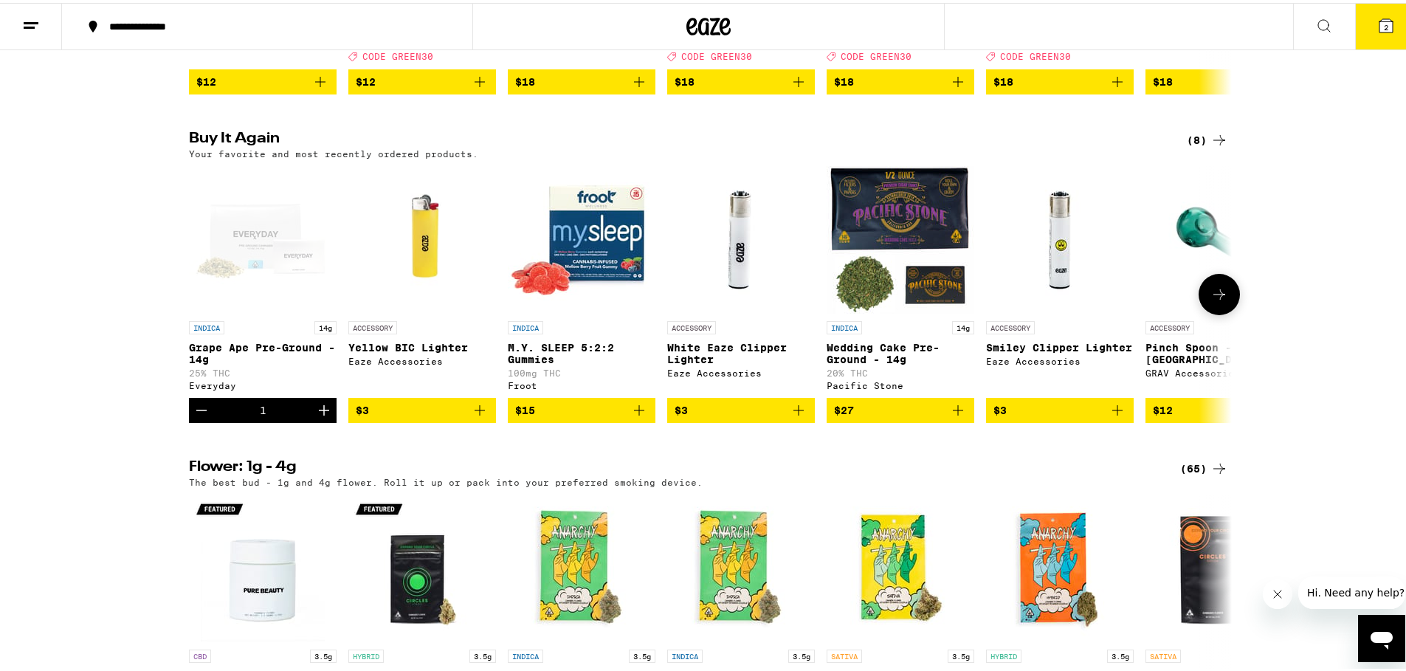
click at [443, 416] on span "$3" at bounding box center [422, 408] width 133 height 18
click at [443, 420] on div "1" at bounding box center [422, 407] width 148 height 25
click at [478, 416] on icon "Increment" at bounding box center [484, 408] width 18 height 18
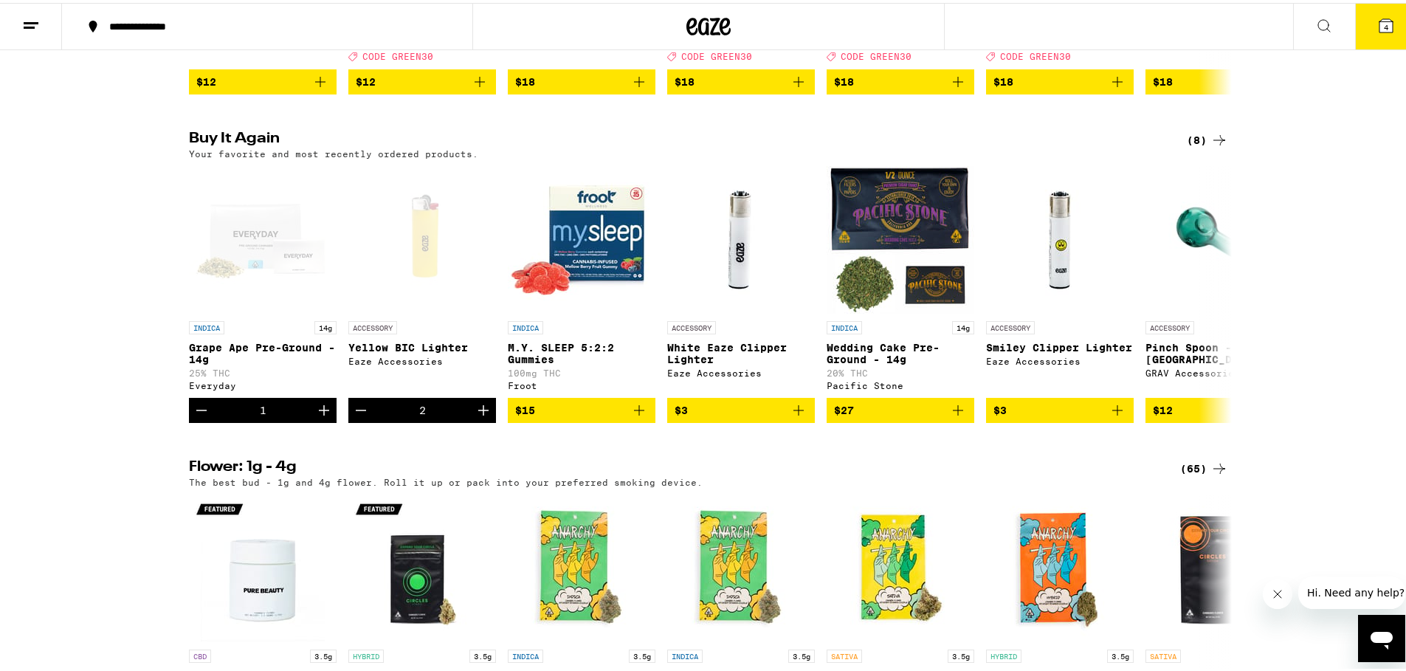
click at [1377, 21] on icon at bounding box center [1386, 23] width 18 height 18
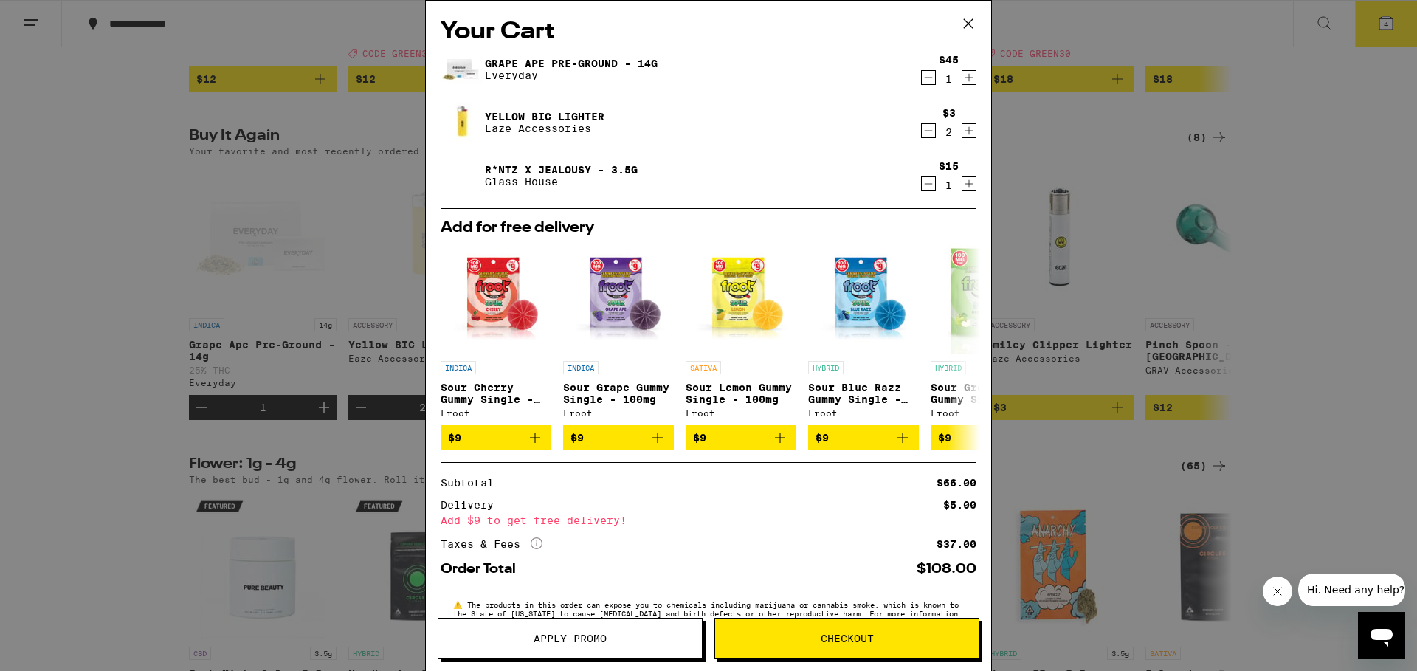
click at [922, 186] on icon "Decrement" at bounding box center [928, 184] width 13 height 18
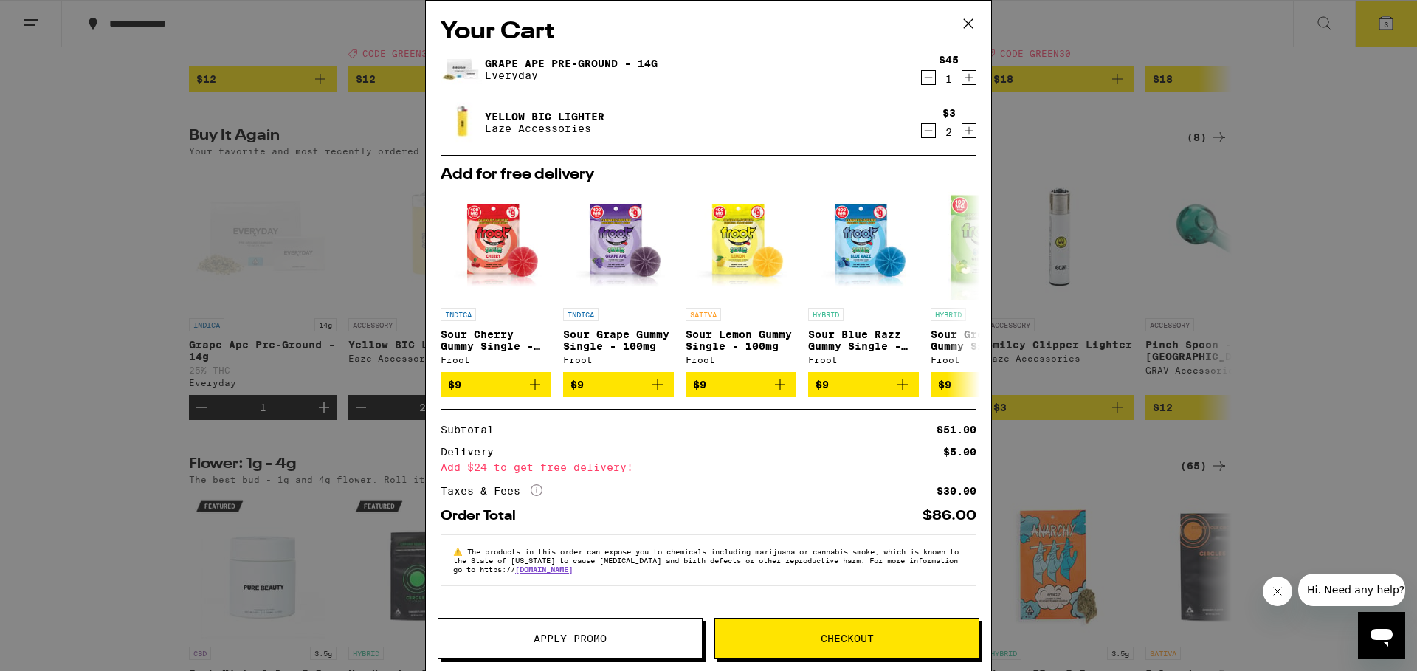
click at [870, 640] on span "Checkout" at bounding box center [847, 638] width 53 height 10
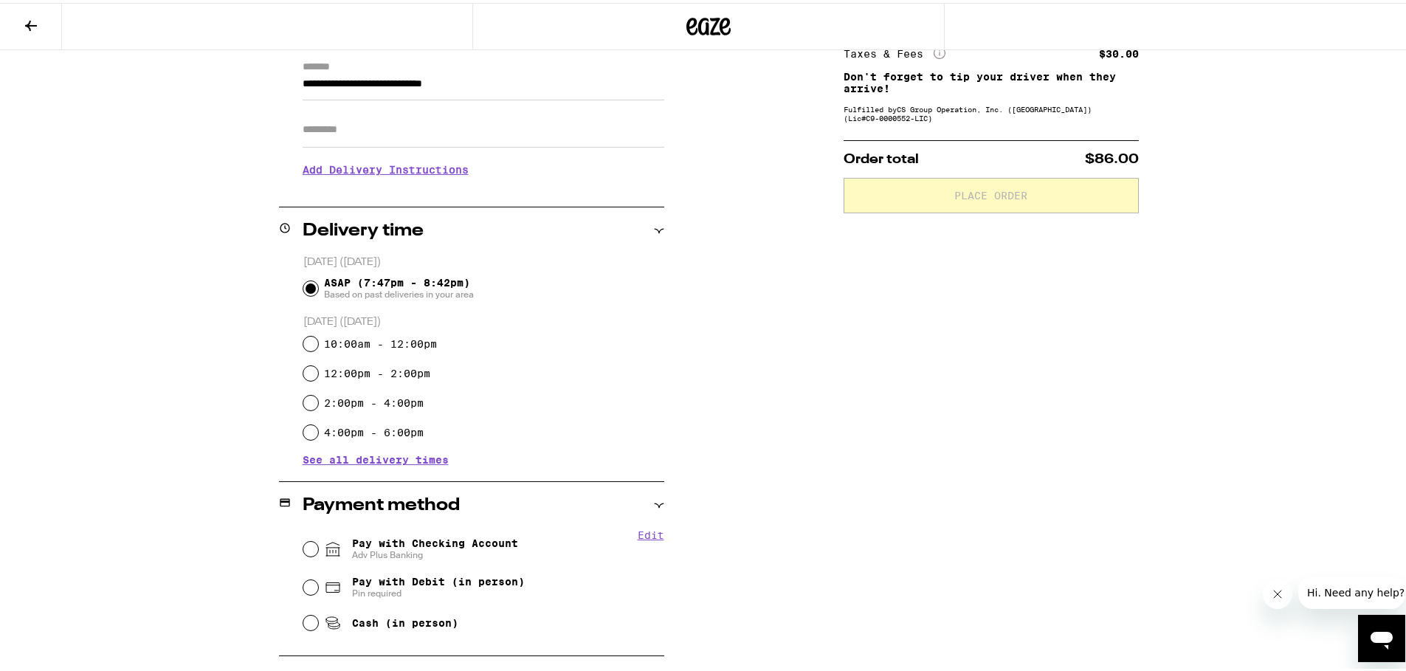
scroll to position [345, 0]
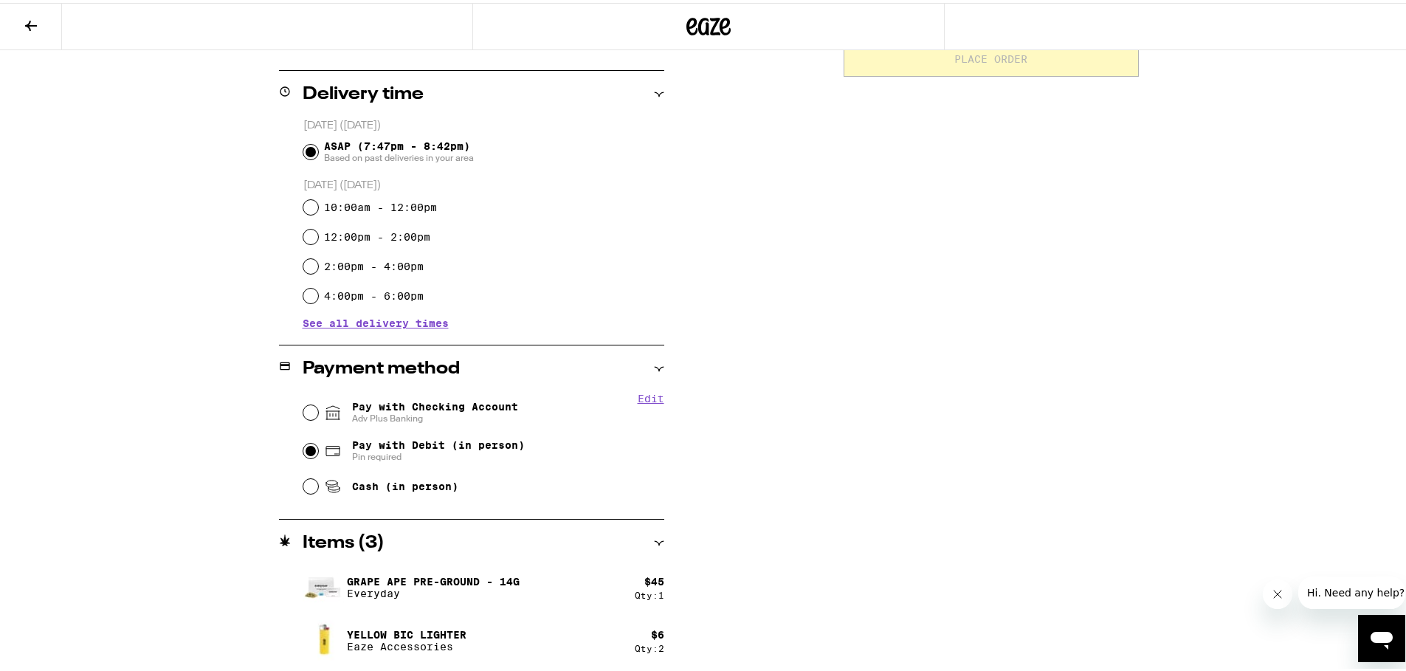
click at [305, 452] on input "Pay with Debit (in person) Pin required" at bounding box center [310, 448] width 15 height 15
radio input "true"
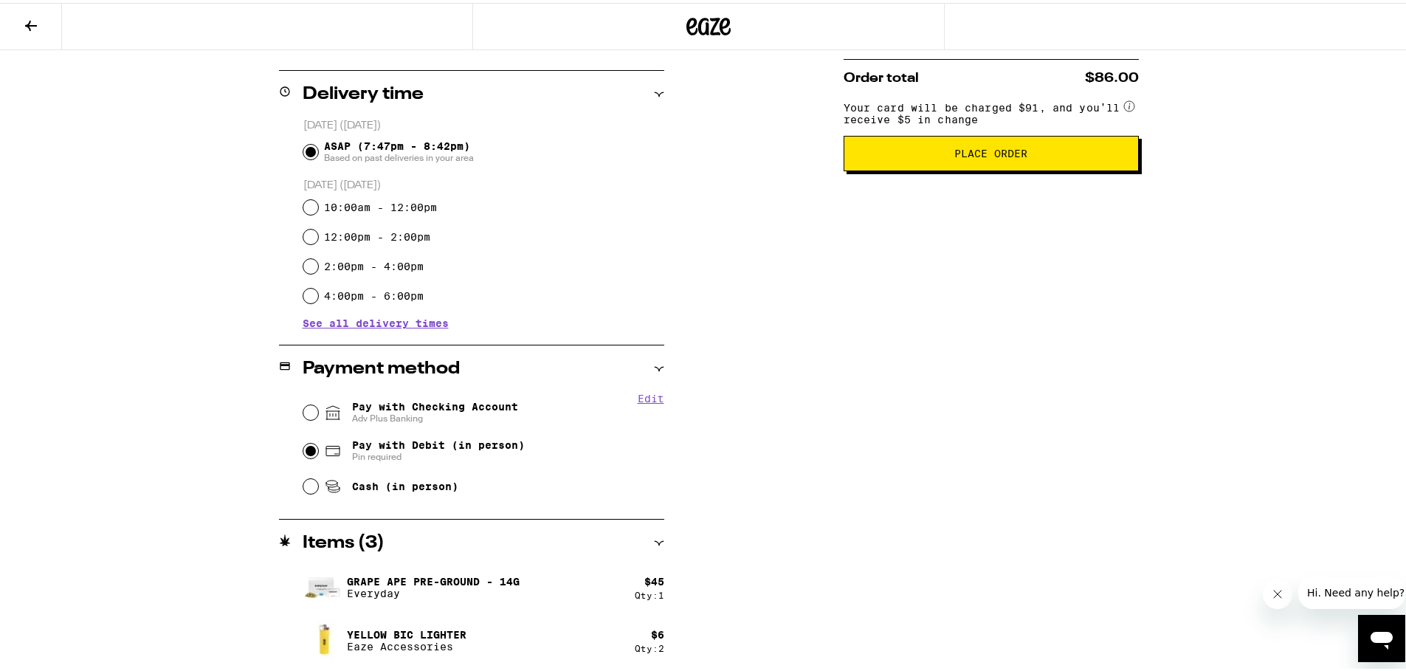
click at [954, 156] on span "Place Order" at bounding box center [990, 150] width 73 height 10
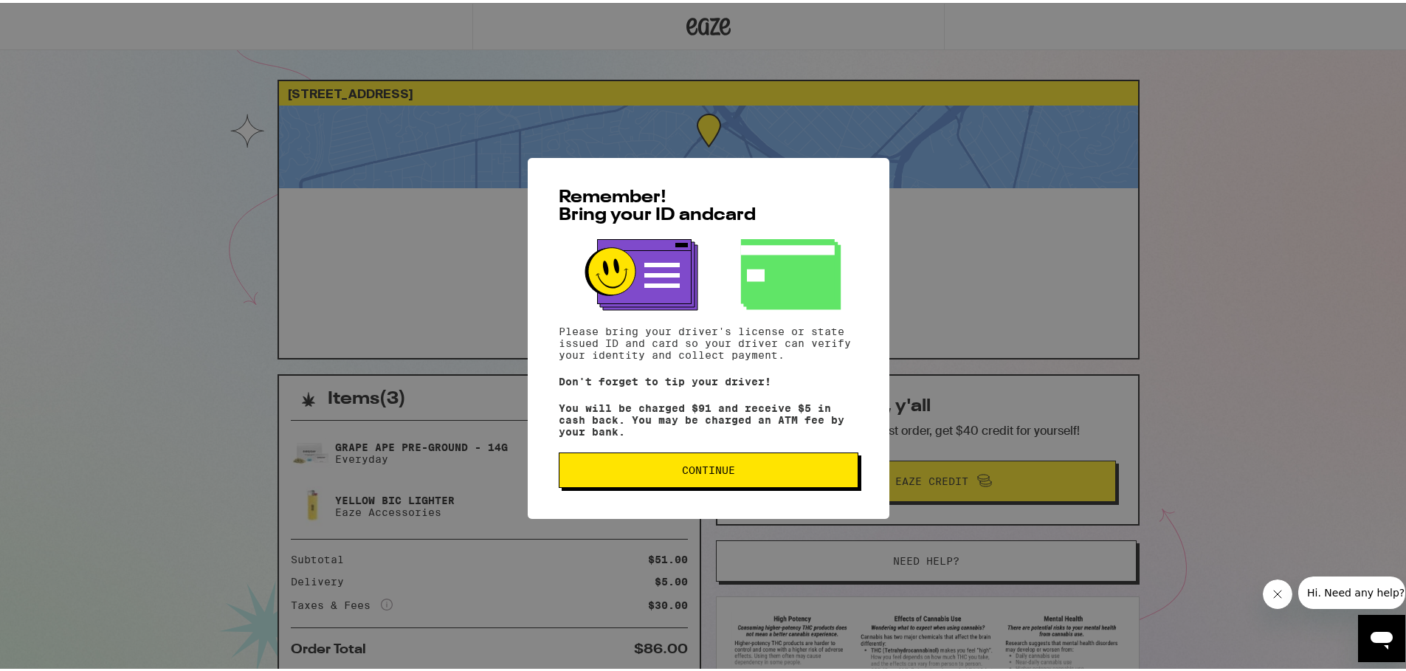
click at [767, 485] on button "Continue" at bounding box center [709, 466] width 300 height 35
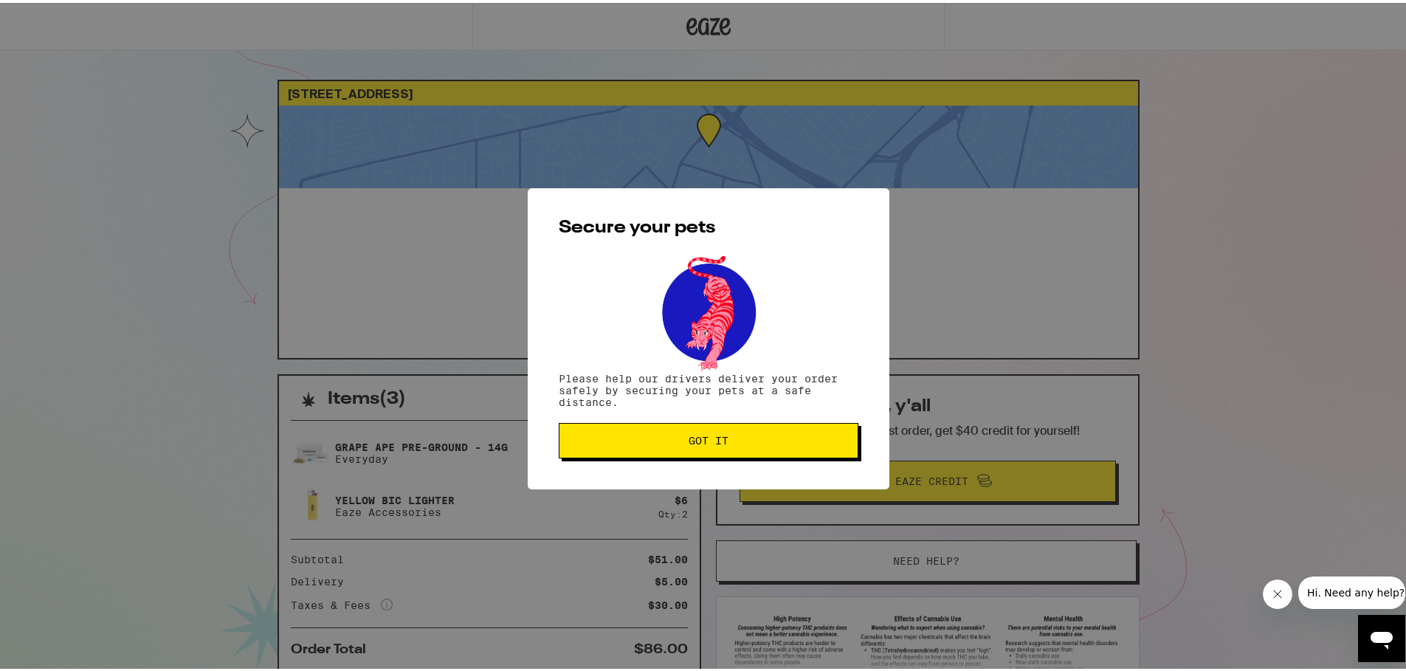
click at [749, 447] on button "Got it" at bounding box center [709, 437] width 300 height 35
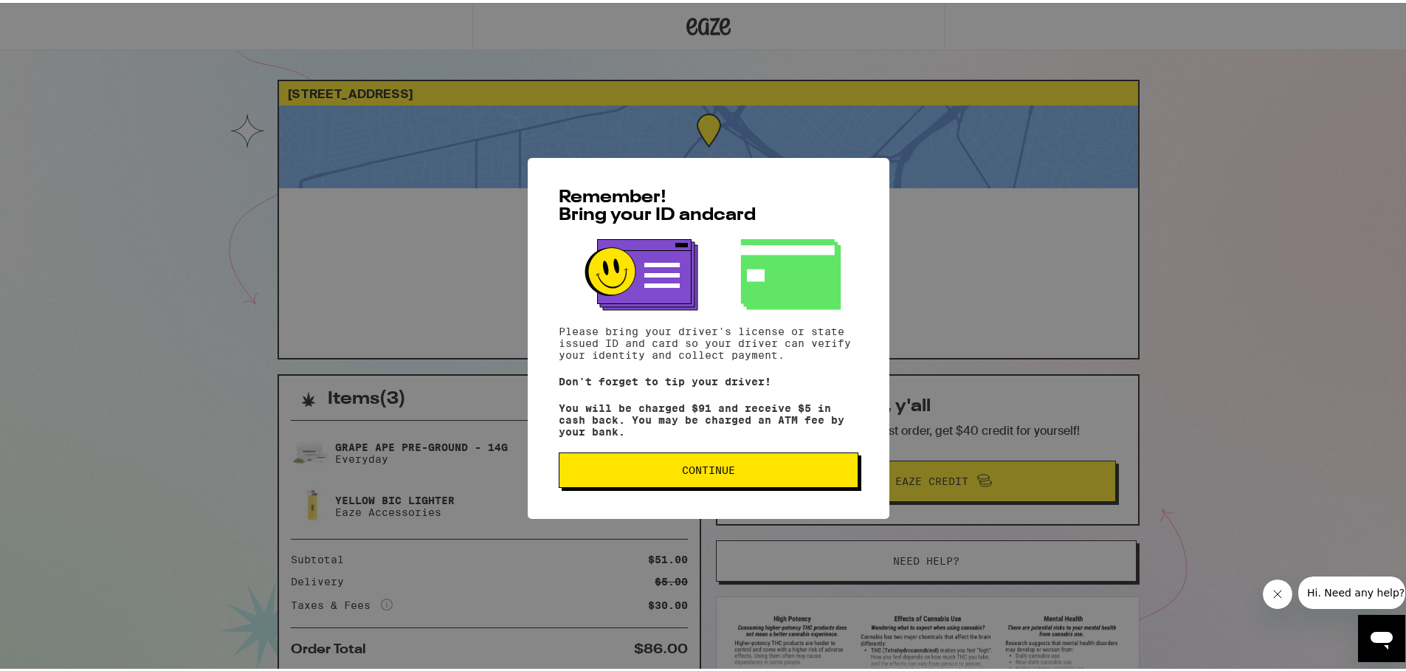
click at [784, 468] on button "Continue" at bounding box center [709, 466] width 300 height 35
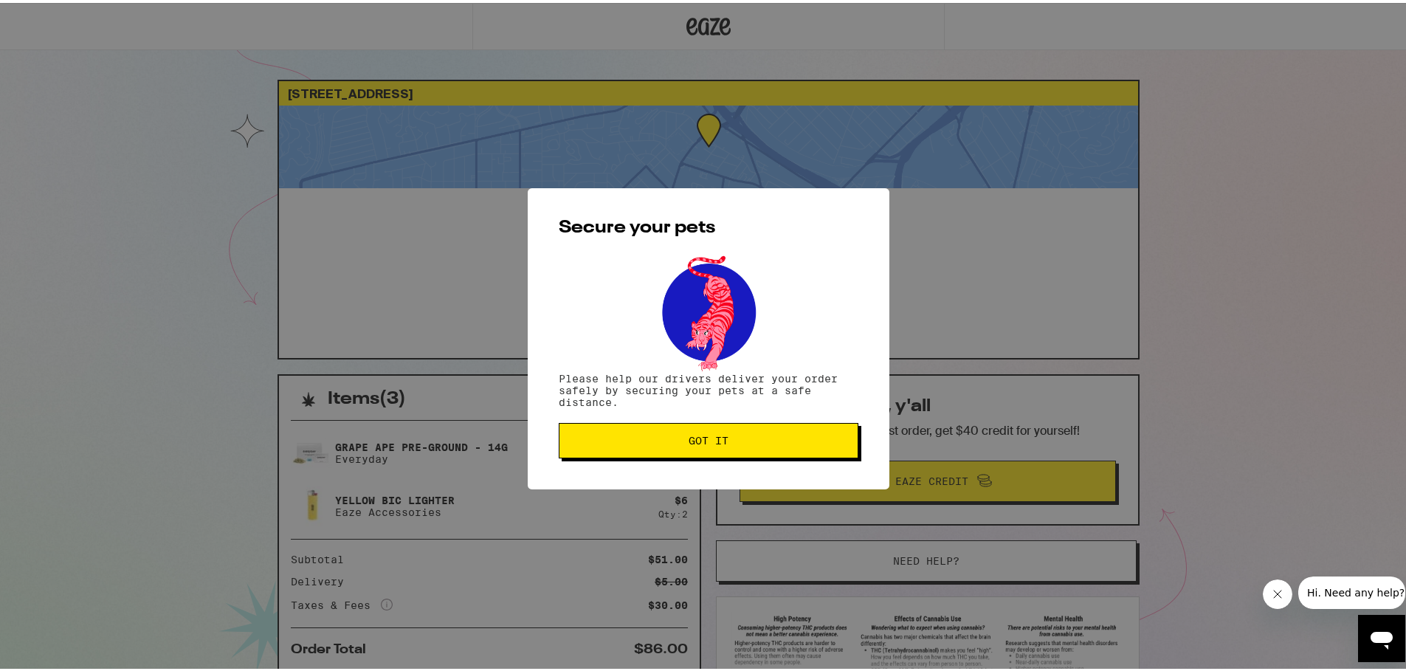
click at [704, 424] on button "Got it" at bounding box center [709, 437] width 300 height 35
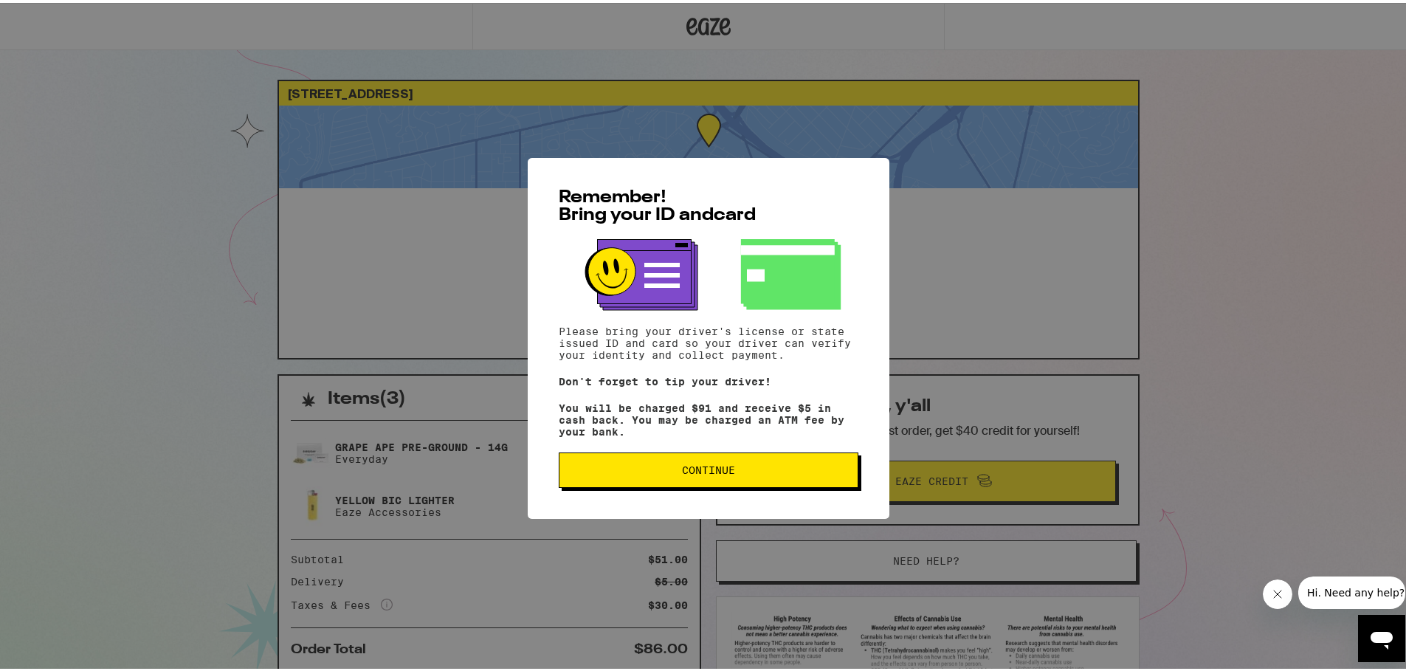
click at [724, 482] on button "Continue" at bounding box center [709, 466] width 300 height 35
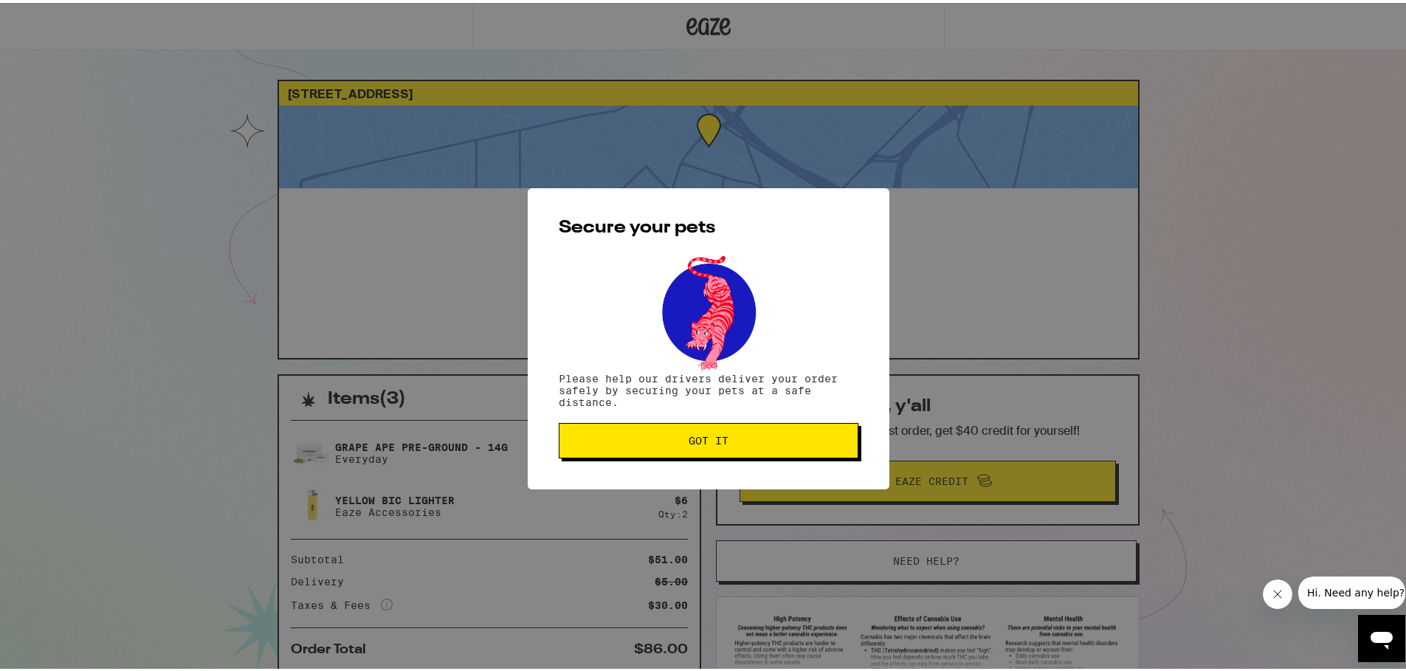
click at [729, 431] on button "Got it" at bounding box center [709, 437] width 300 height 35
